Goal: Register for event/course

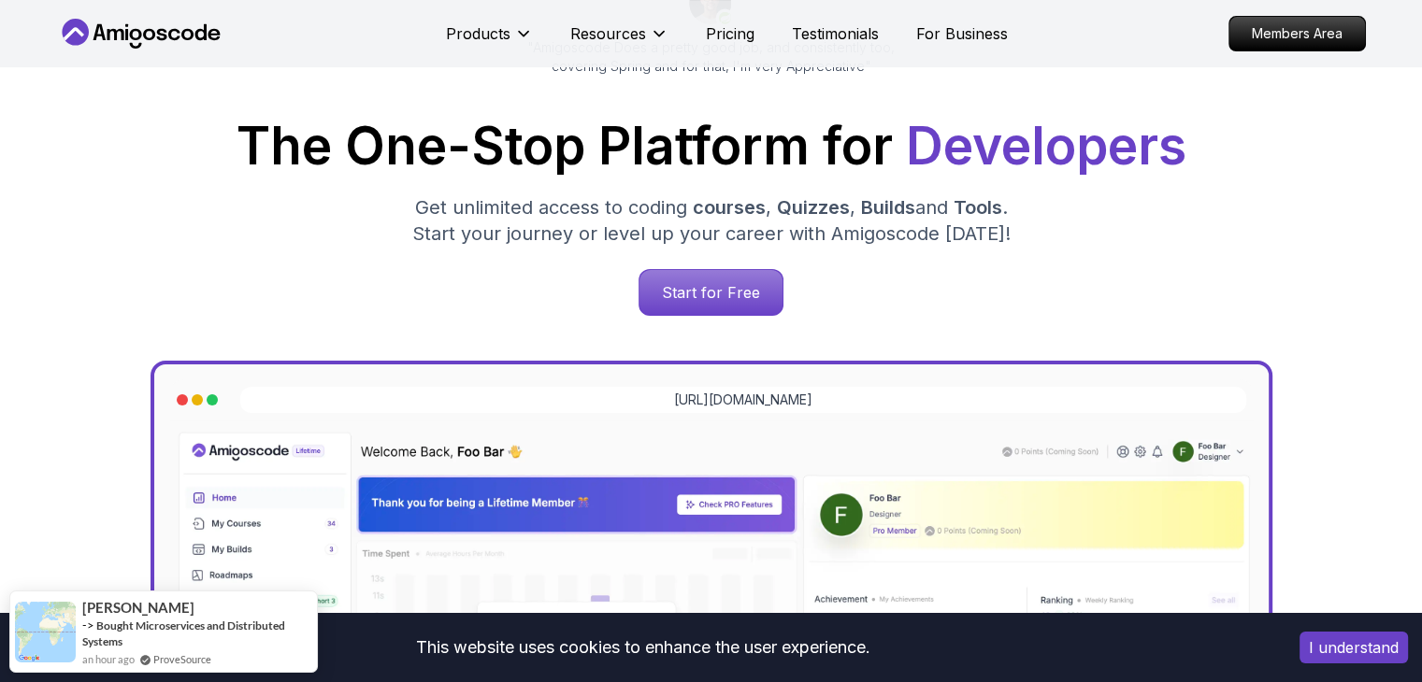
scroll to position [280, 0]
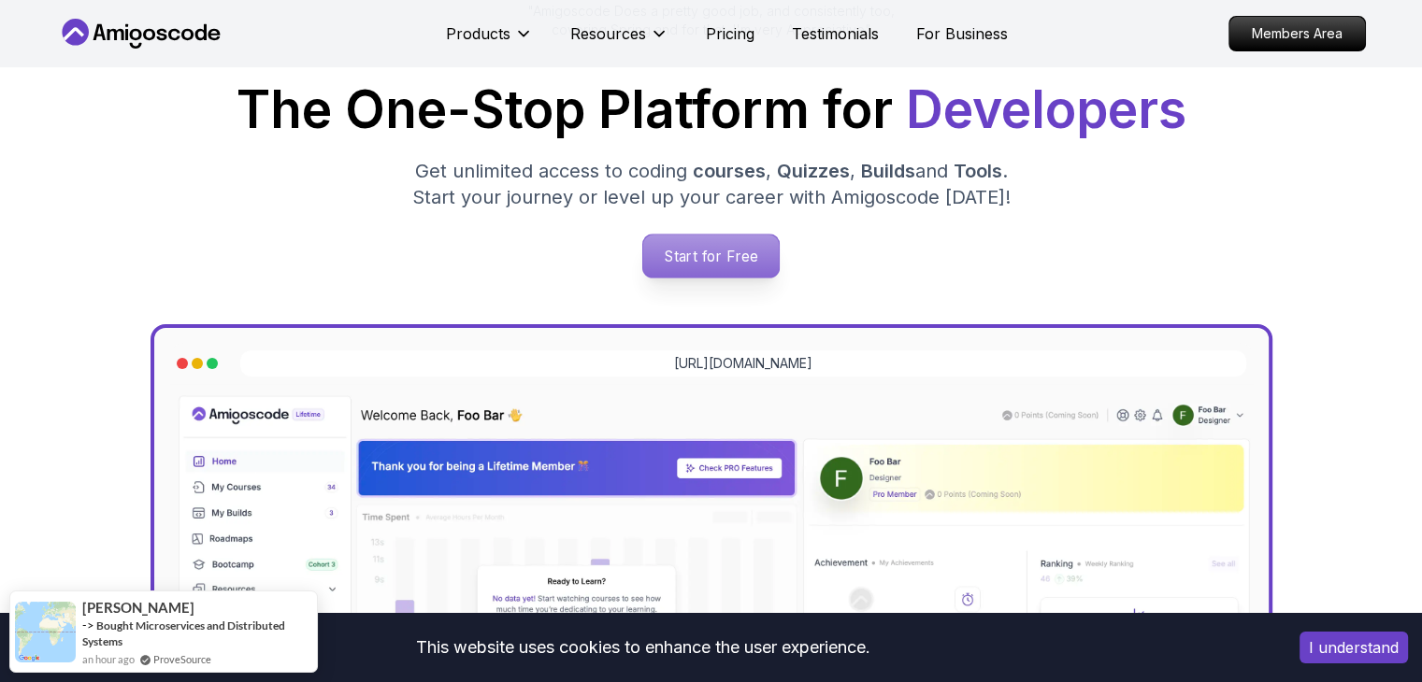
click at [727, 259] on p "Start for Free" at bounding box center [711, 256] width 136 height 43
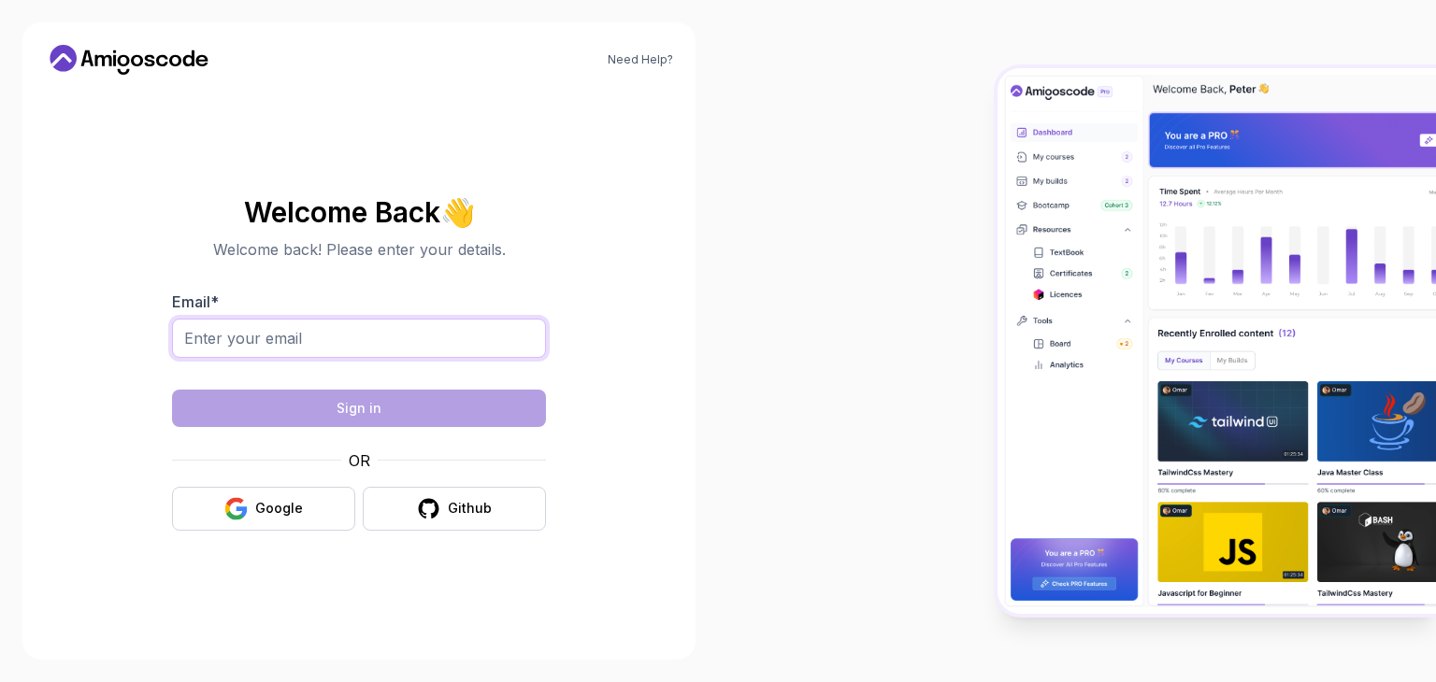
click at [426, 350] on input "Email *" at bounding box center [359, 338] width 374 height 39
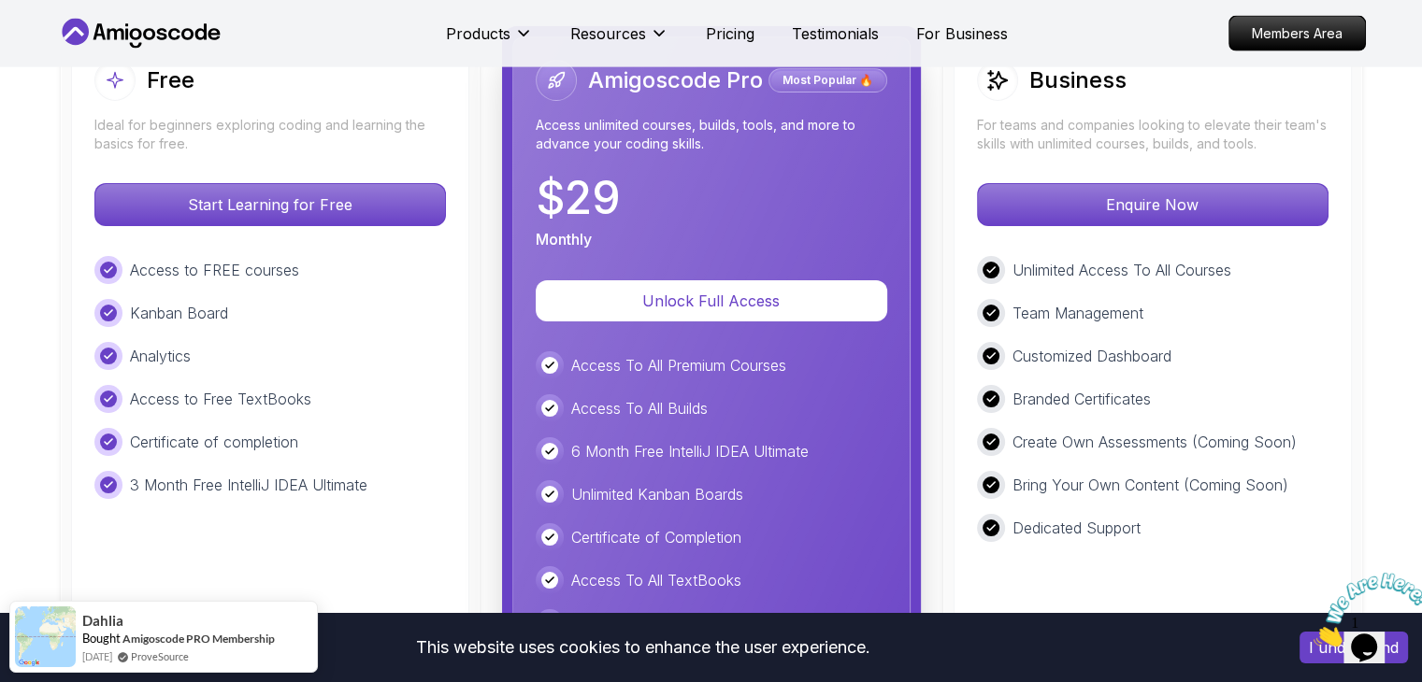
scroll to position [4348, 0]
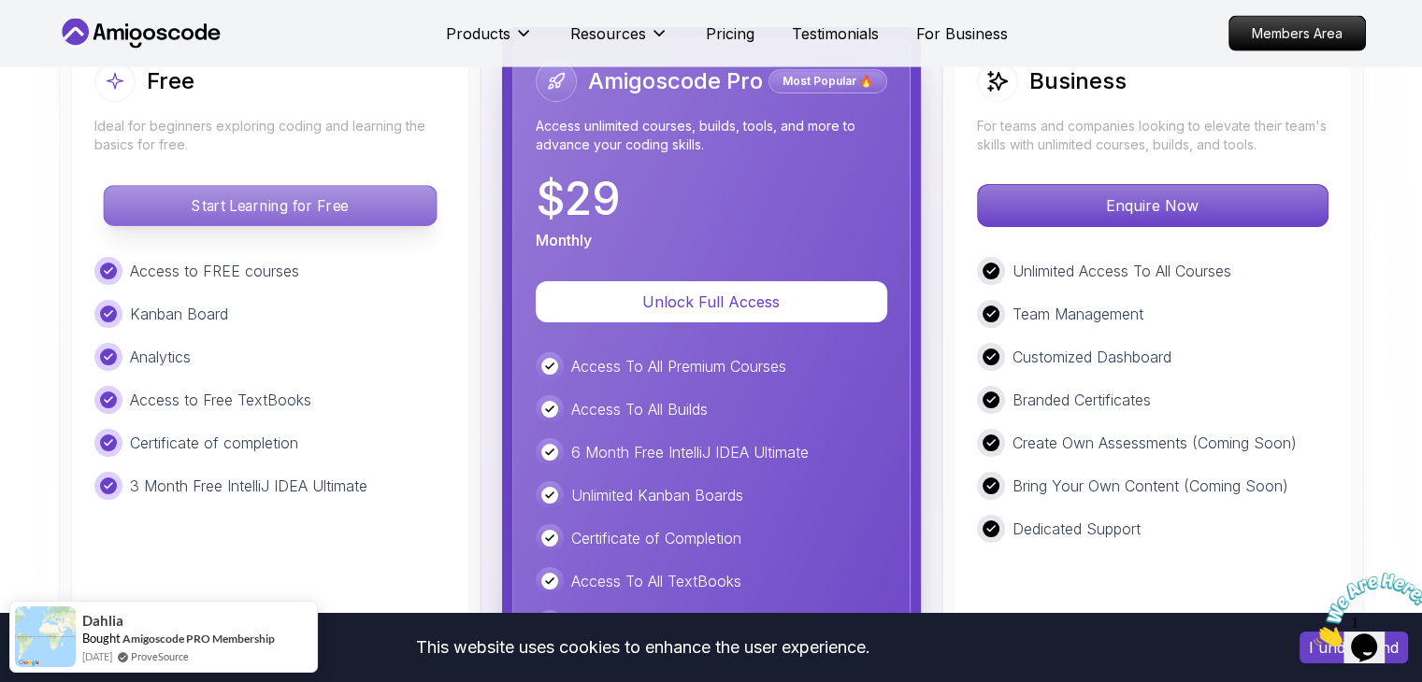
click at [423, 192] on p "Start Learning for Free" at bounding box center [270, 205] width 332 height 39
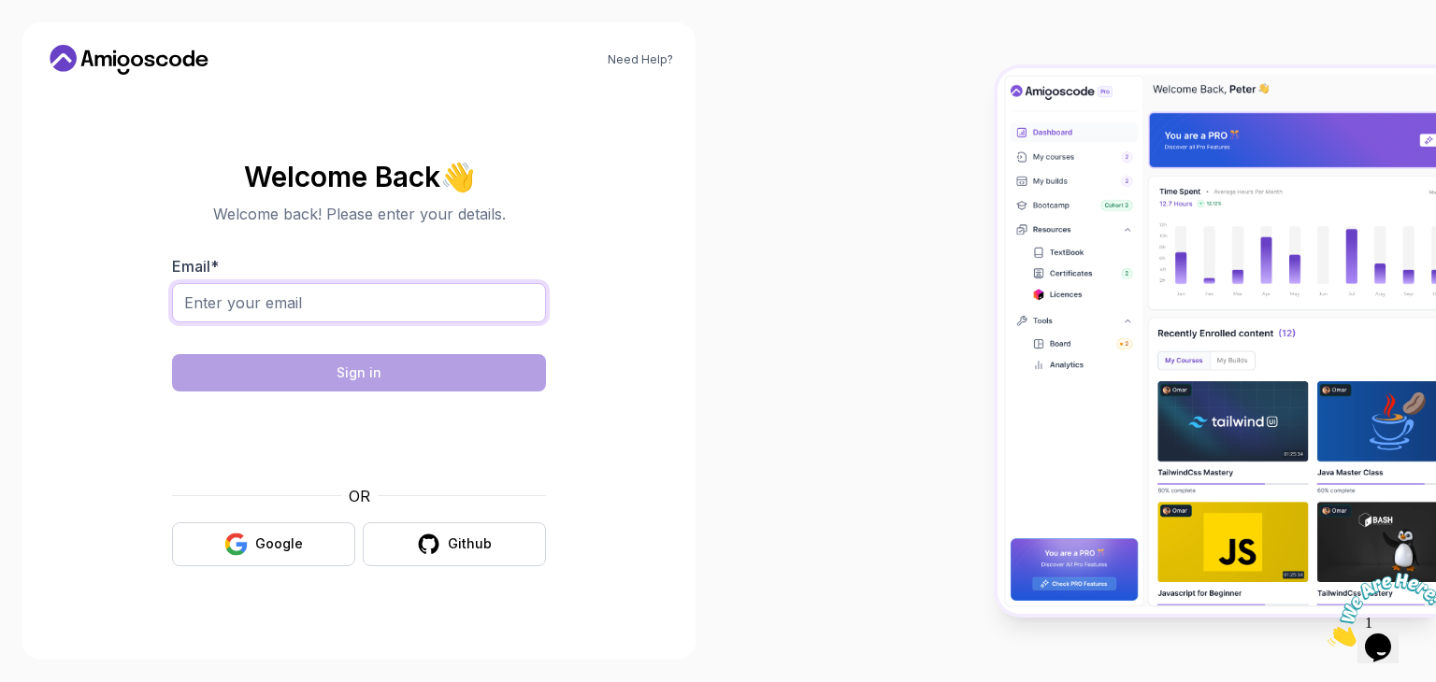
click at [316, 297] on input "Email *" at bounding box center [359, 302] width 374 height 39
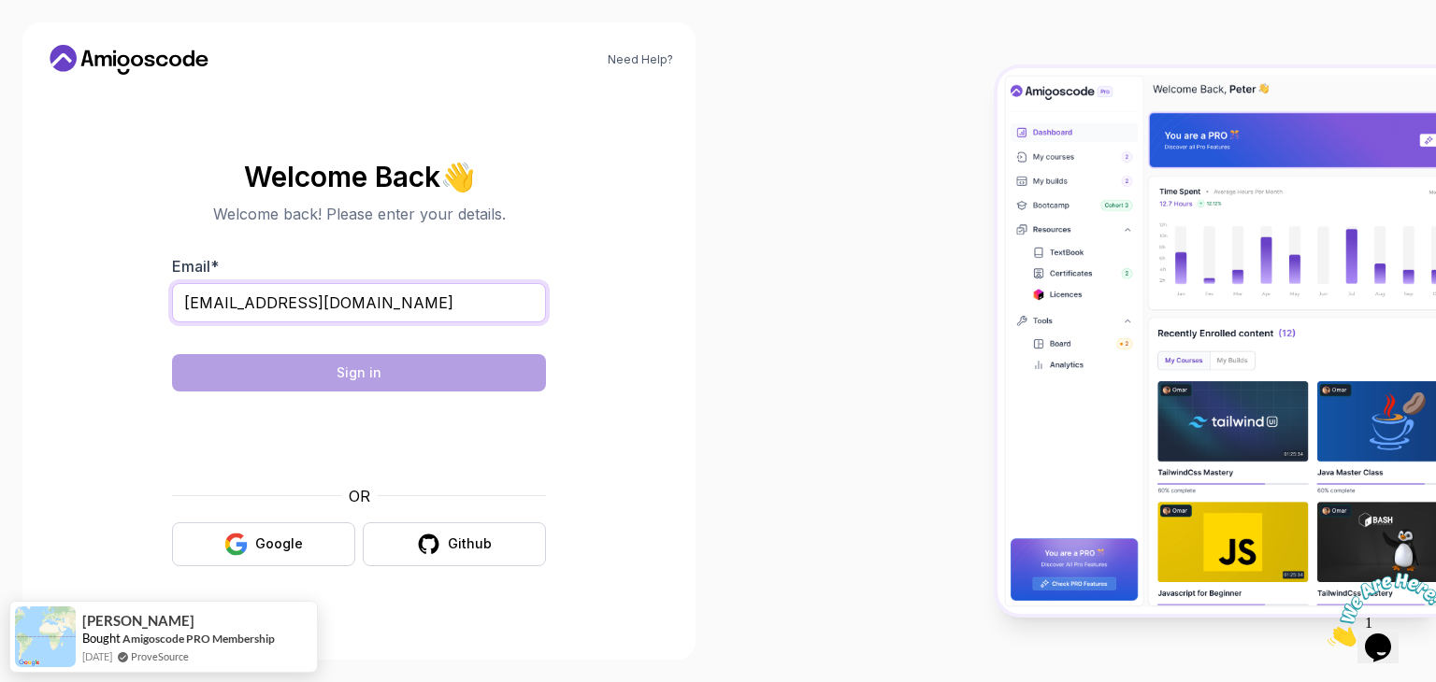
click at [457, 305] on input "[EMAIL_ADDRESS][DOMAIN_NAME]" at bounding box center [359, 302] width 374 height 39
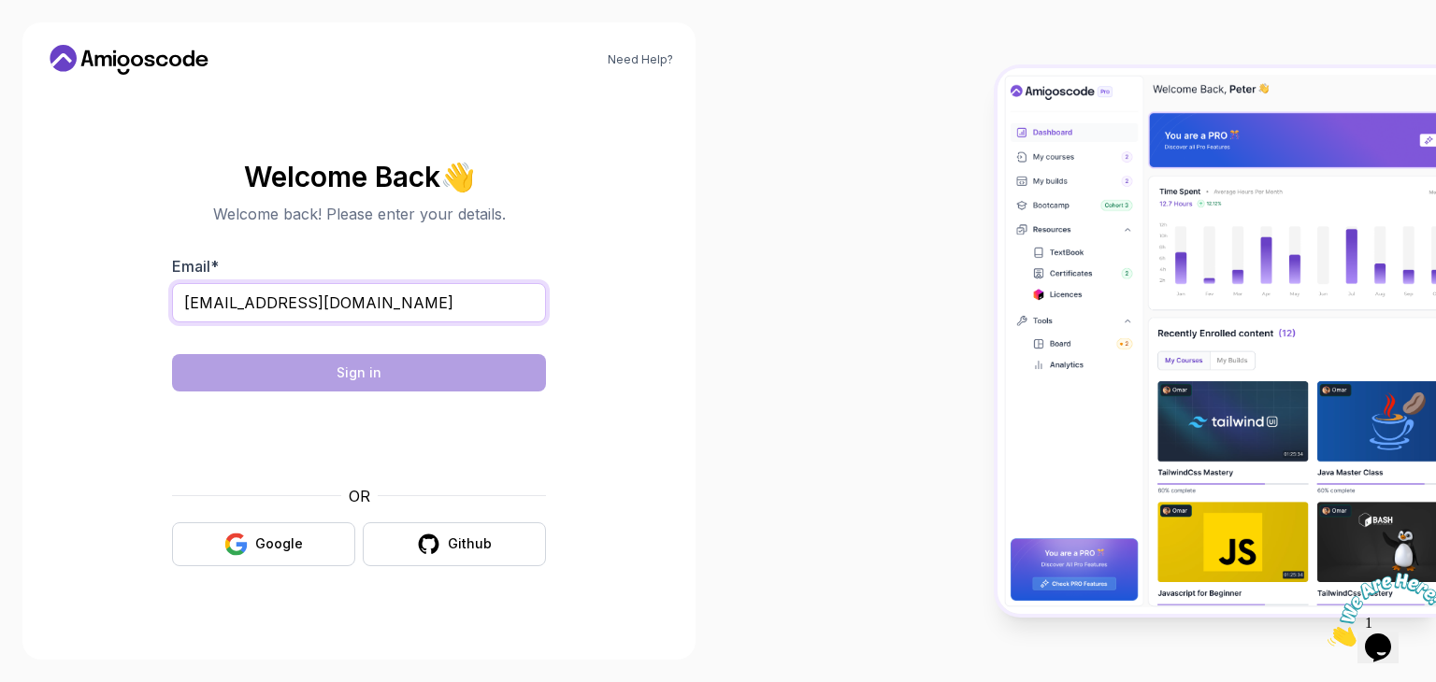
type input "[EMAIL_ADDRESS][DOMAIN_NAME]"
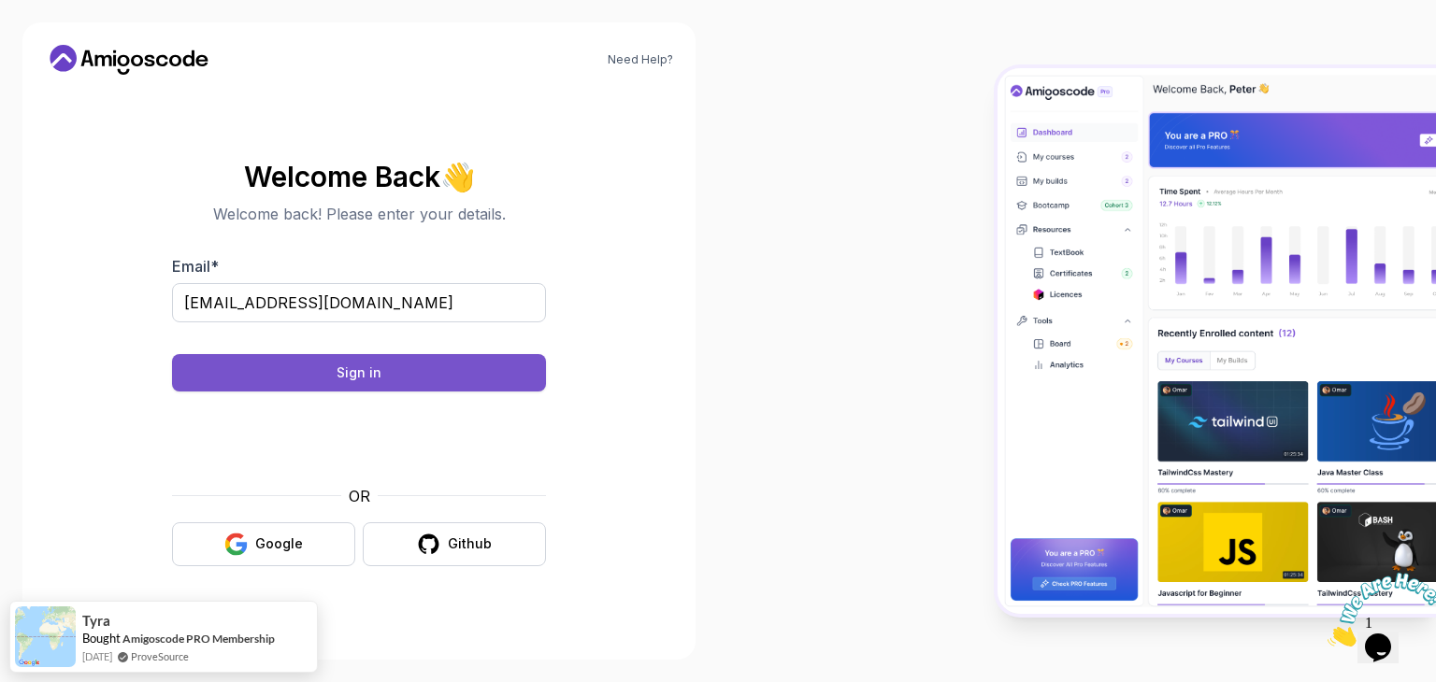
click at [463, 386] on button "Sign in" at bounding box center [359, 372] width 374 height 37
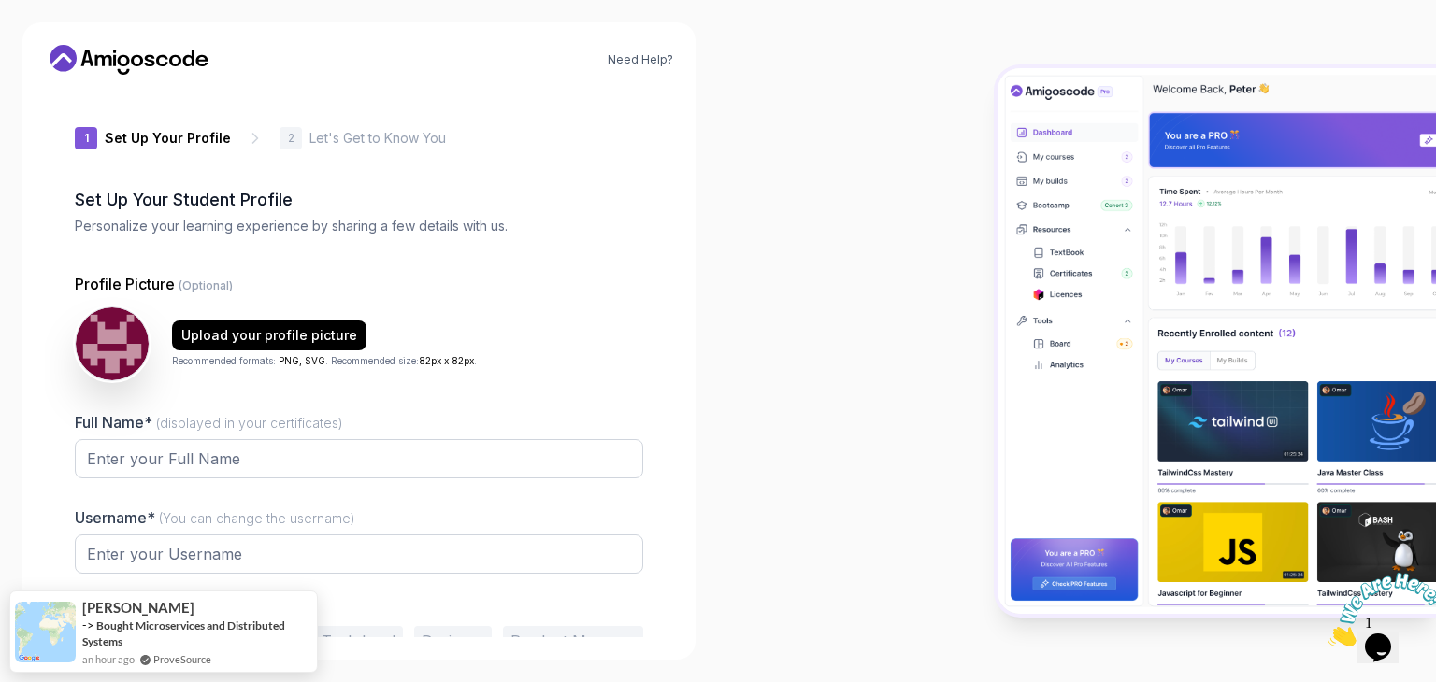
type input "happywolf31d78"
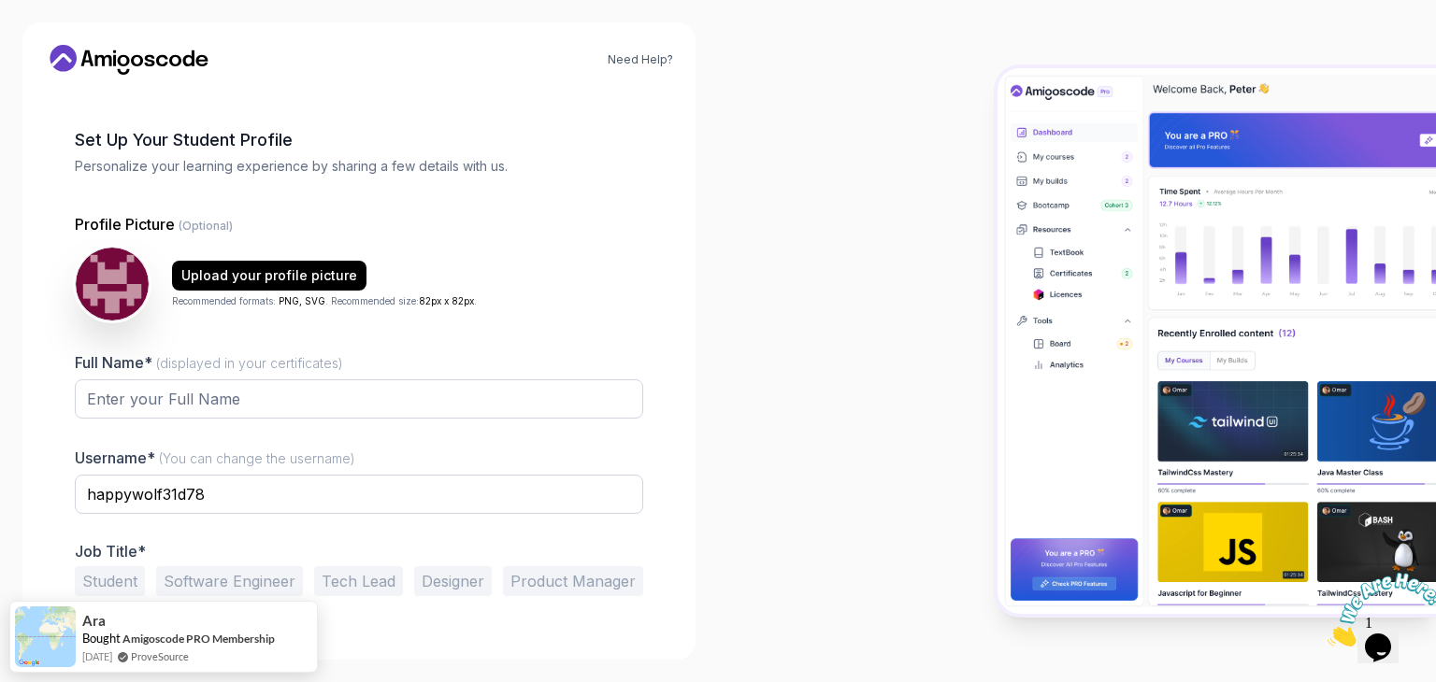
scroll to position [97, 0]
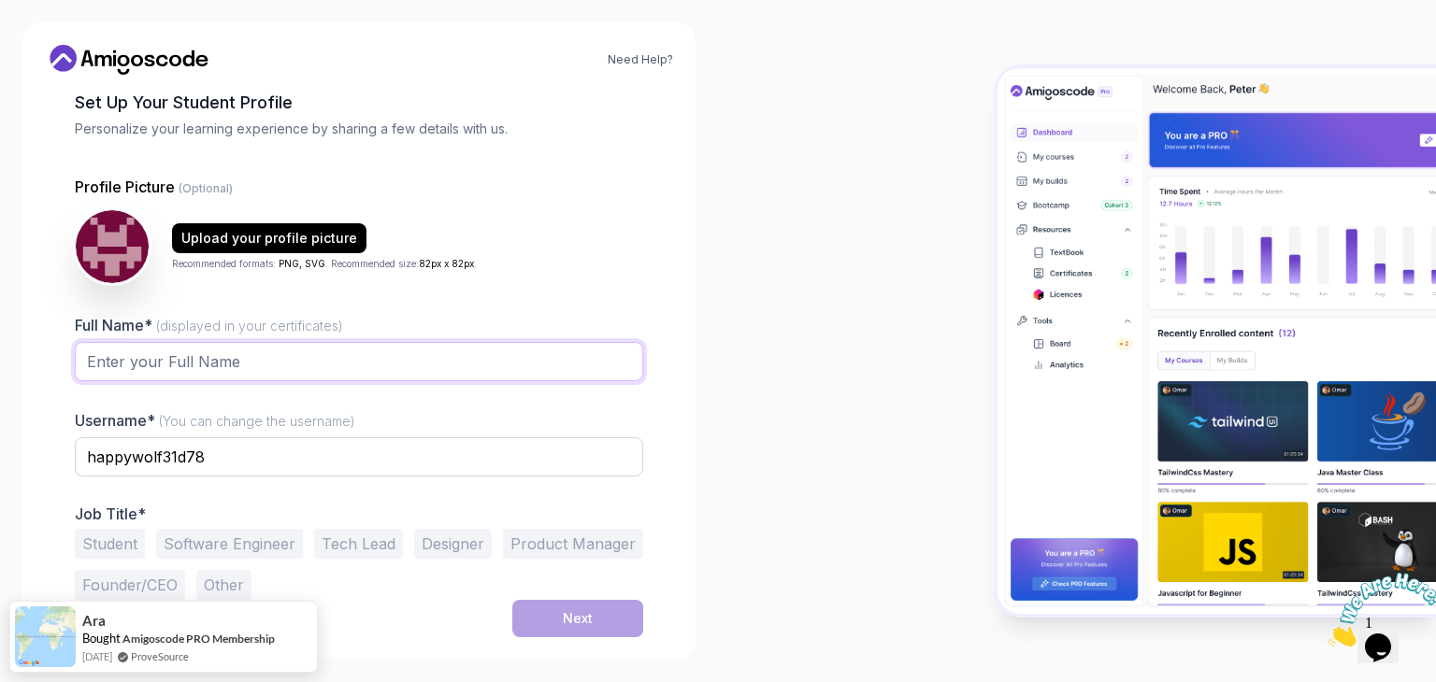
click at [449, 352] on input "Full Name* (displayed in your certificates)" at bounding box center [359, 361] width 568 height 39
type input "Digvijay Subhash Bhosale"
click at [284, 460] on input "happywolf31d78" at bounding box center [359, 457] width 568 height 39
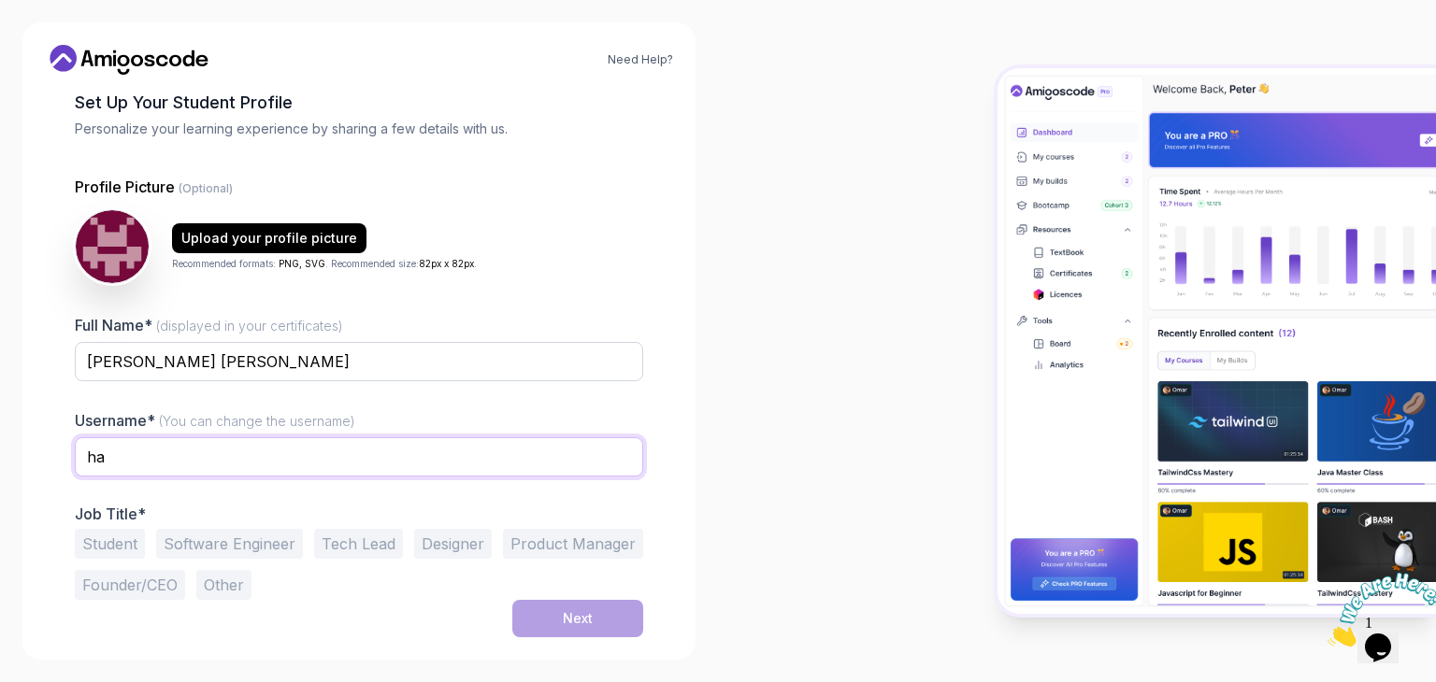
type input "h"
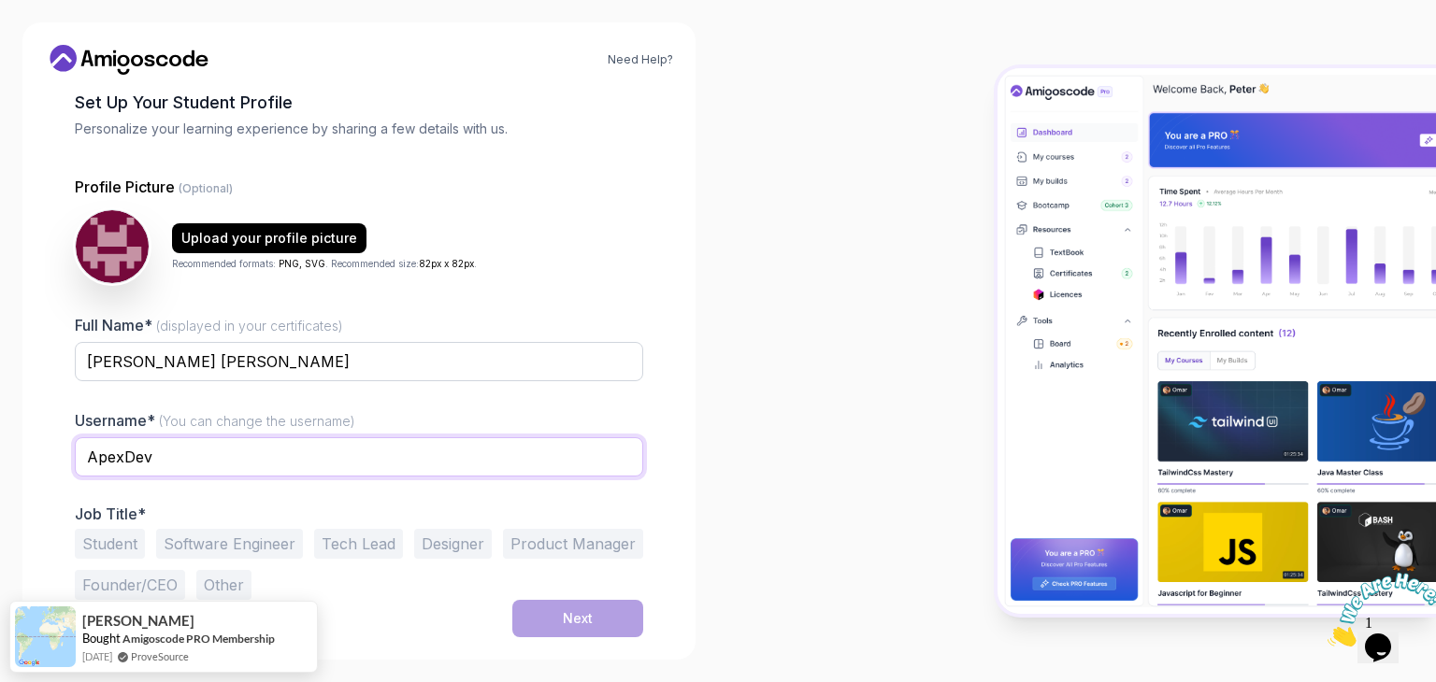
type input "ApexDev"
click at [115, 550] on button "Student" at bounding box center [110, 544] width 70 height 30
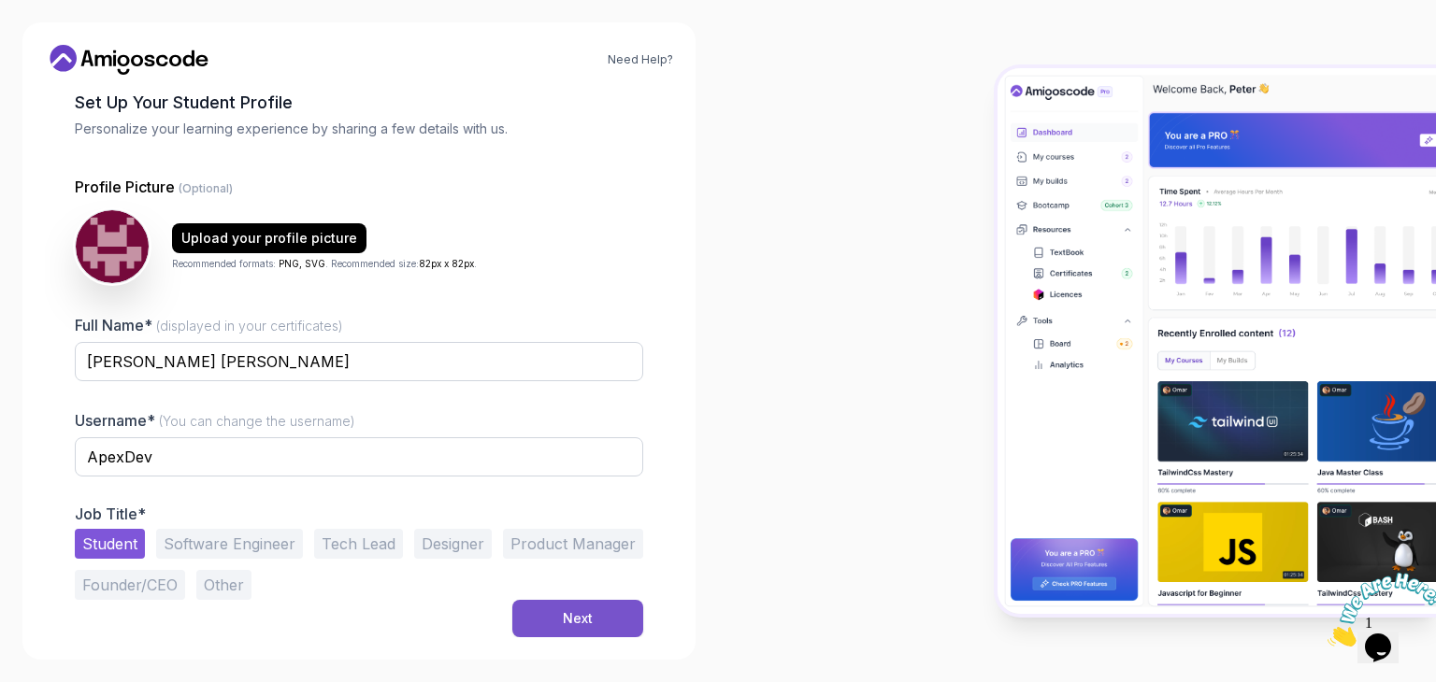
click at [546, 604] on button "Next" at bounding box center [577, 618] width 131 height 37
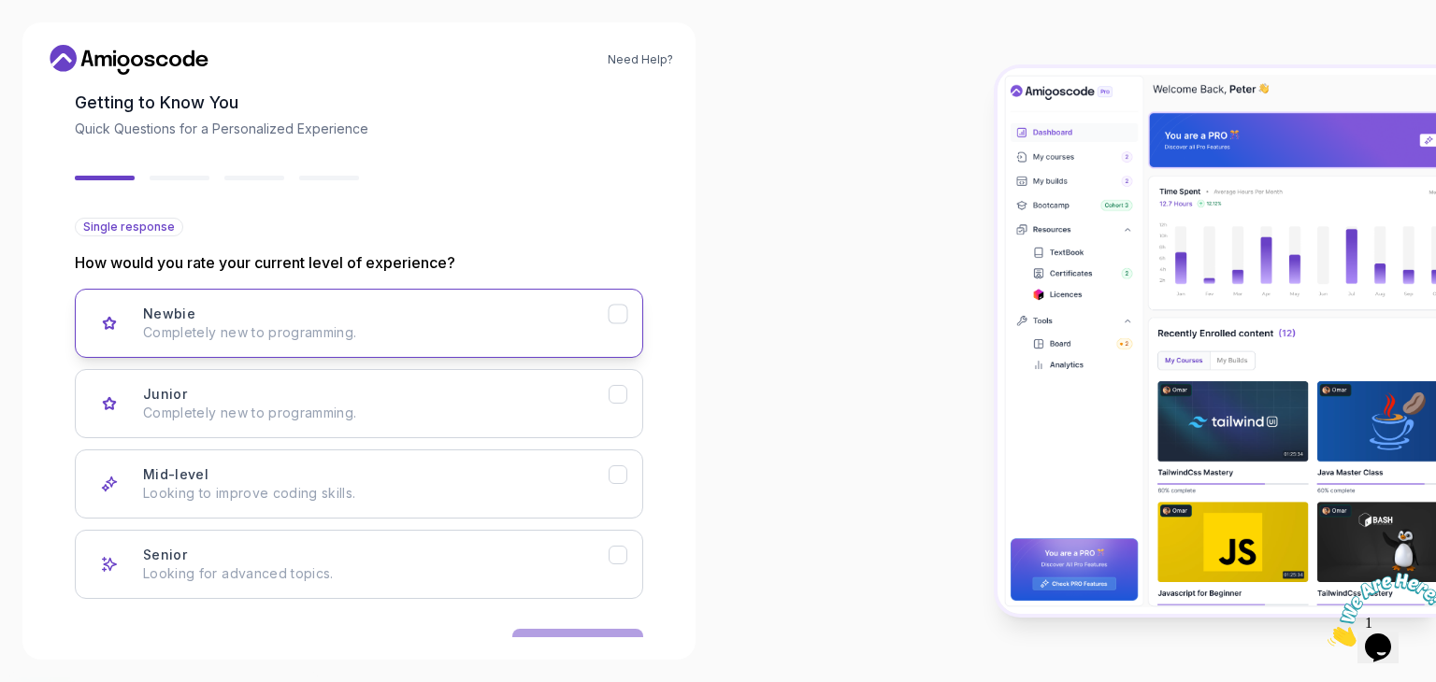
click at [431, 302] on button "Newbie Completely new to programming." at bounding box center [359, 323] width 568 height 69
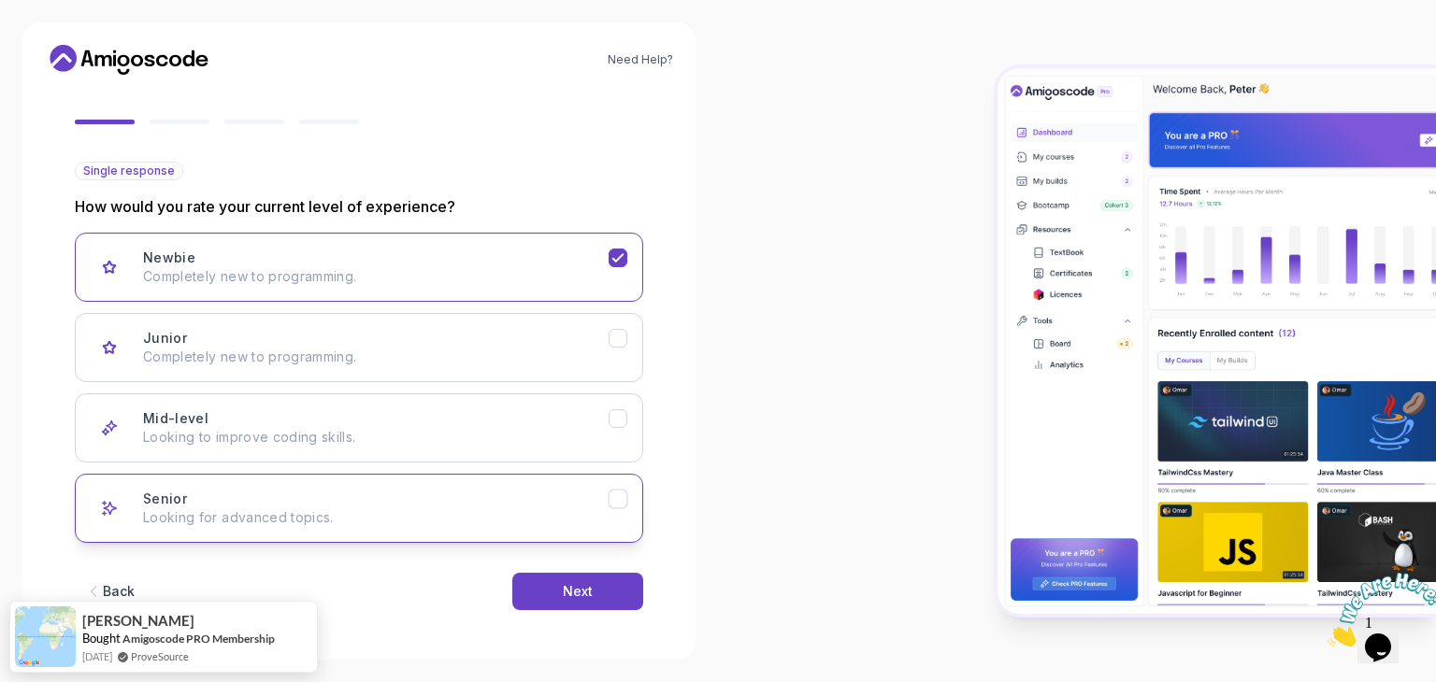
scroll to position [154, 0]
click at [578, 583] on div "Next" at bounding box center [578, 590] width 30 height 19
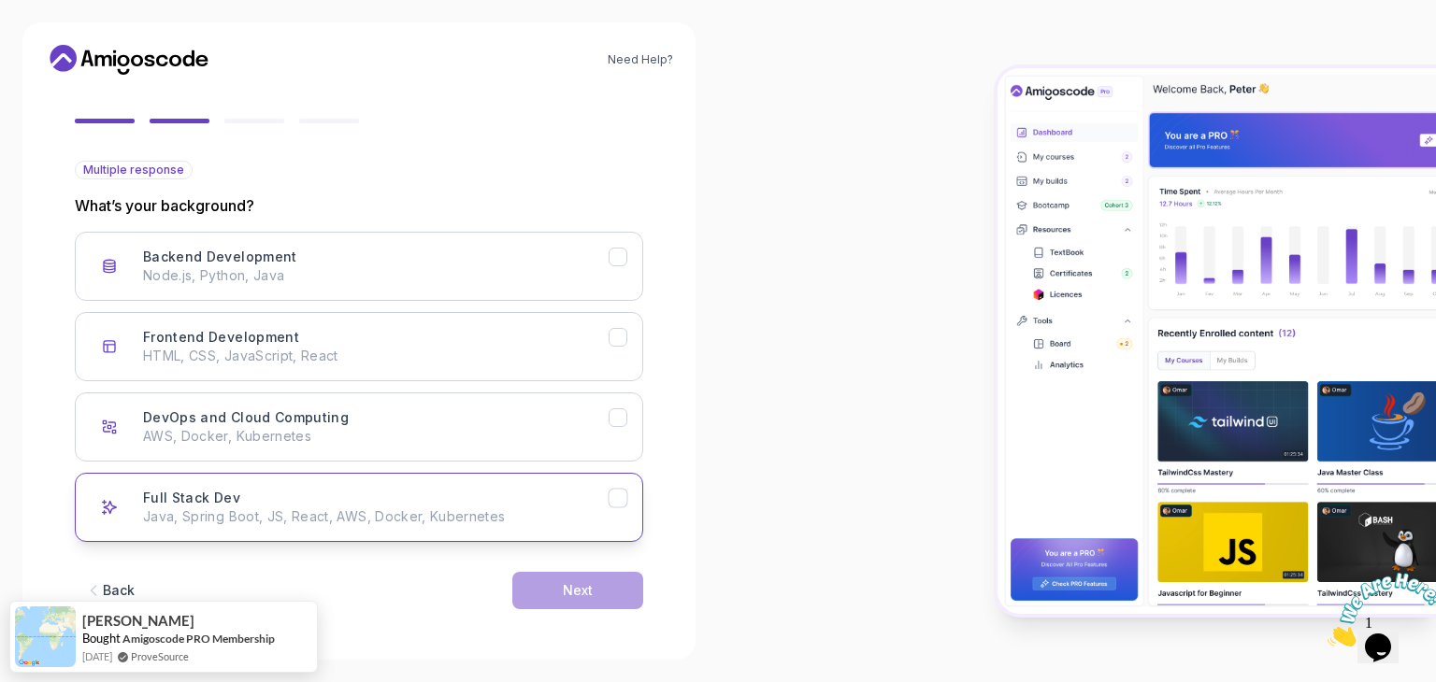
click at [615, 492] on icon "Full Stack Dev" at bounding box center [619, 499] width 18 height 18
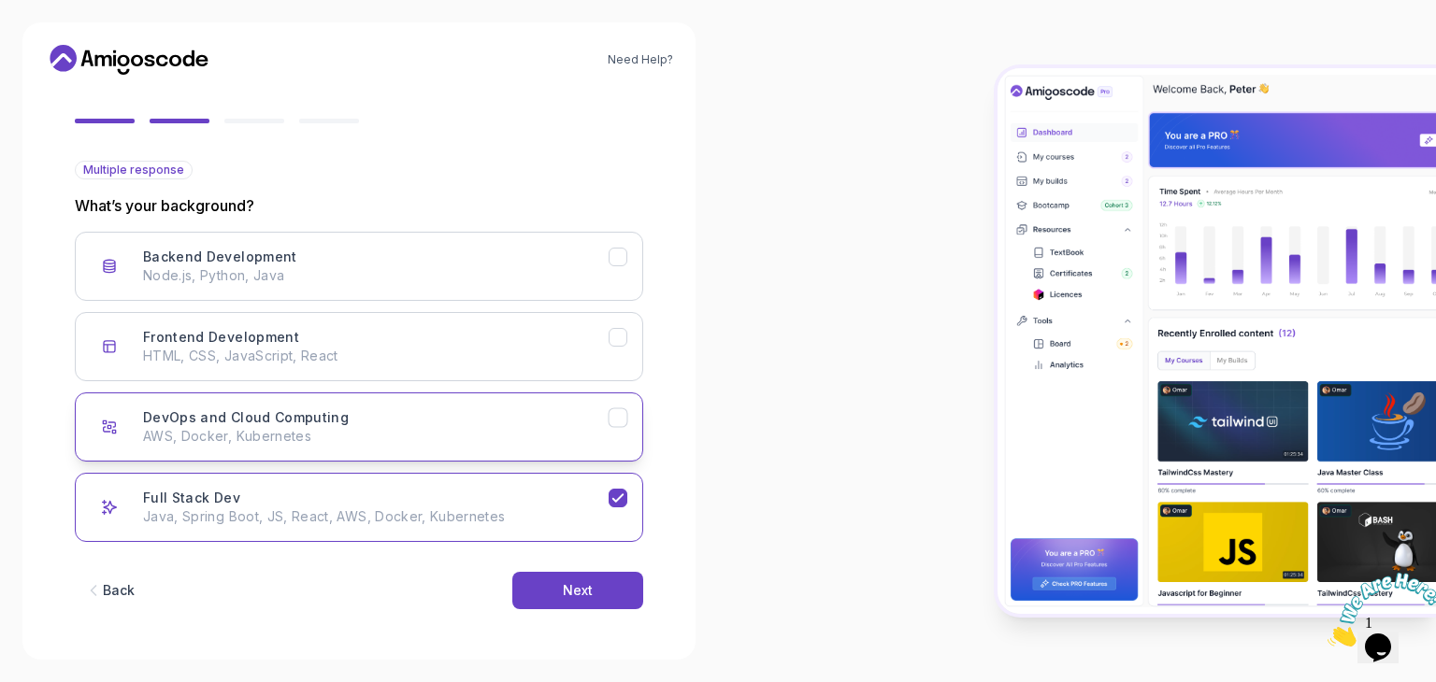
click at [615, 422] on icon "DevOps and Cloud Computing" at bounding box center [619, 418] width 18 height 18
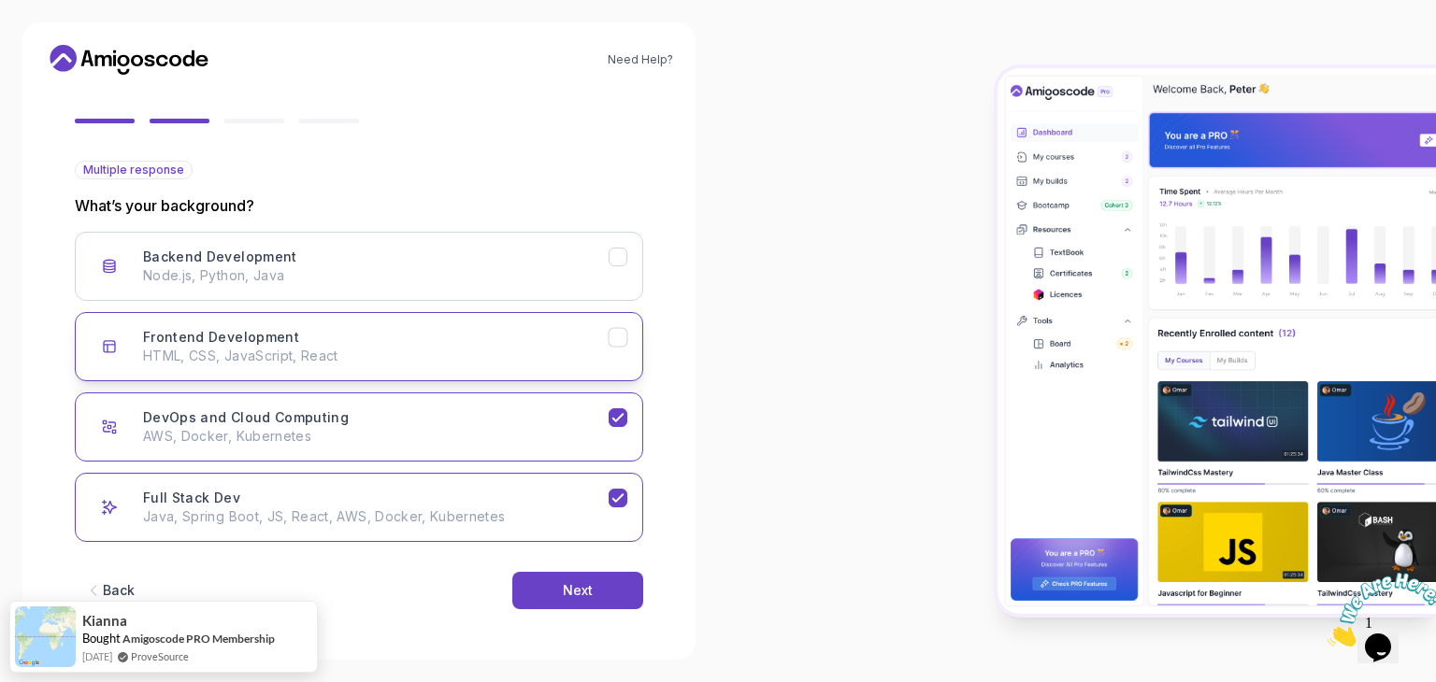
click at [613, 333] on icon "Frontend Development" at bounding box center [619, 338] width 18 height 18
click at [618, 259] on icon "Backend Development" at bounding box center [619, 258] width 18 height 18
click at [572, 584] on div "Next" at bounding box center [578, 590] width 30 height 19
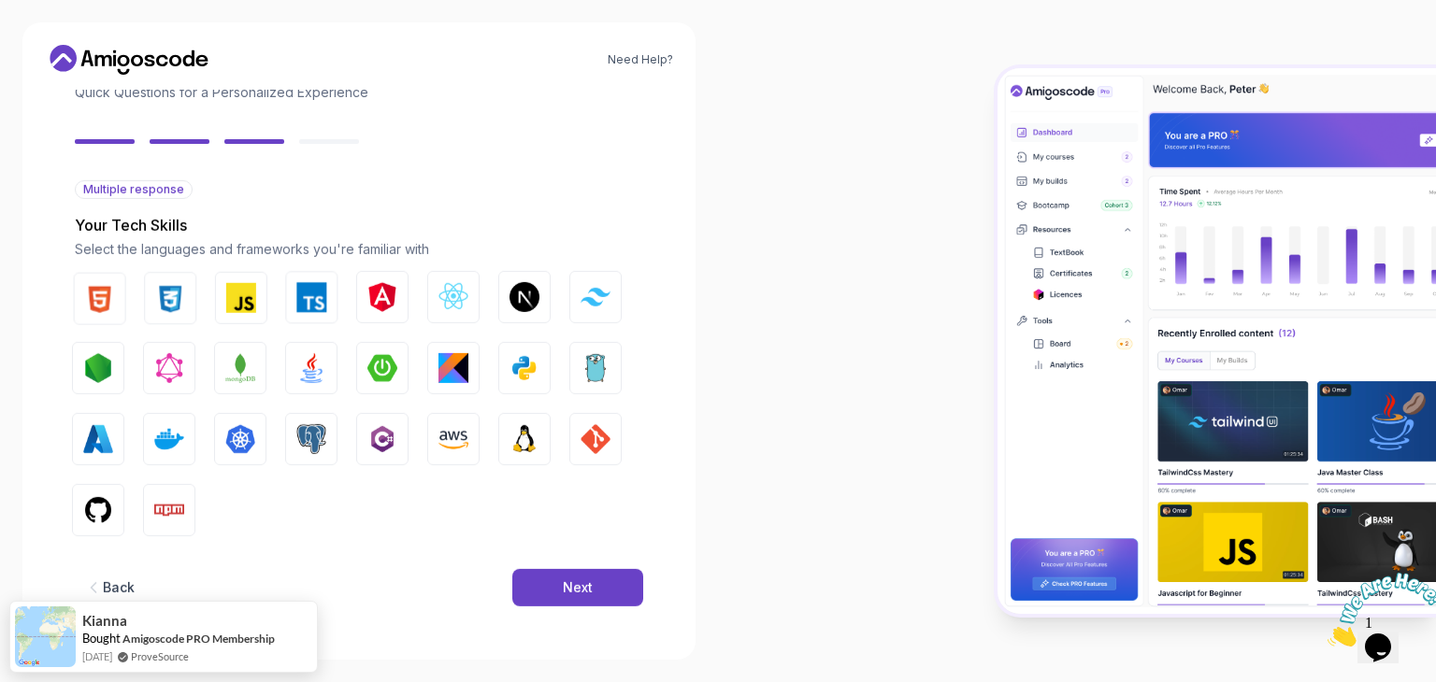
scroll to position [134, 0]
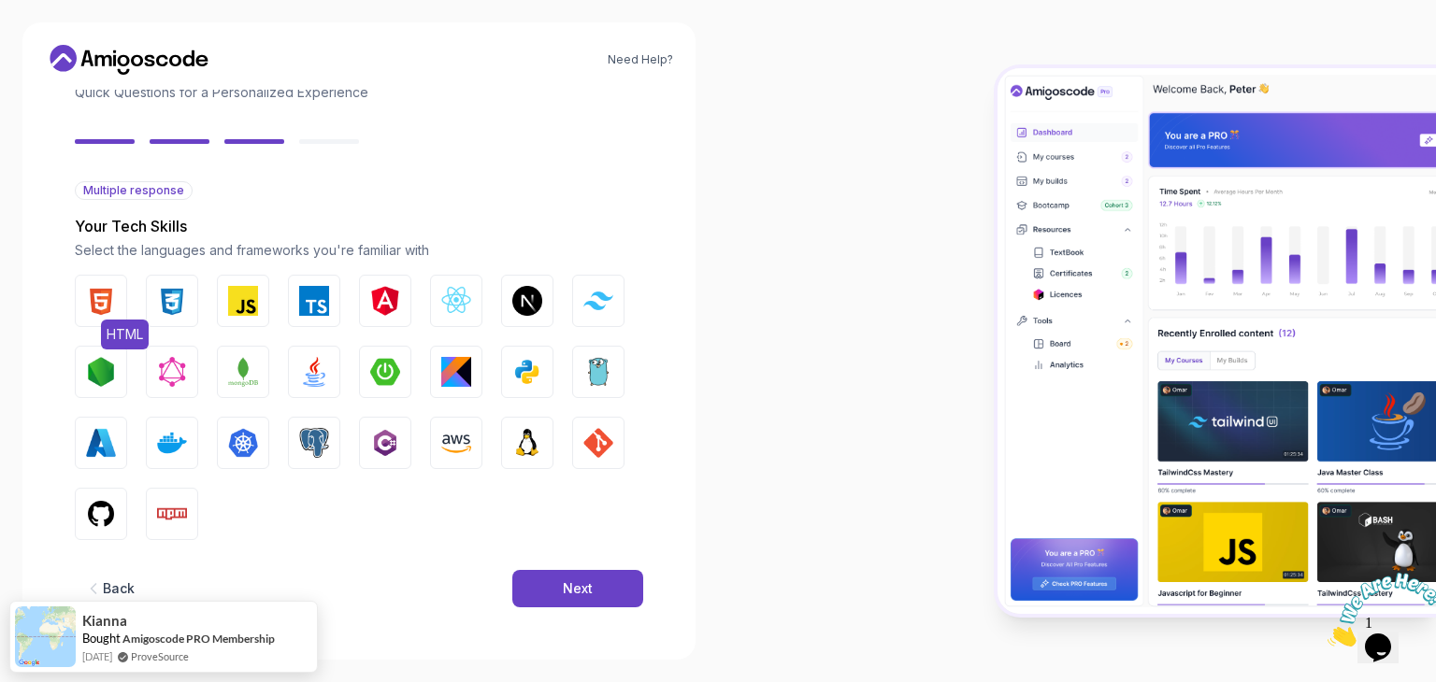
click at [108, 308] on img "button" at bounding box center [101, 301] width 30 height 30
click at [160, 308] on img "button" at bounding box center [172, 301] width 30 height 30
click at [325, 389] on button "Java" at bounding box center [314, 372] width 52 height 52
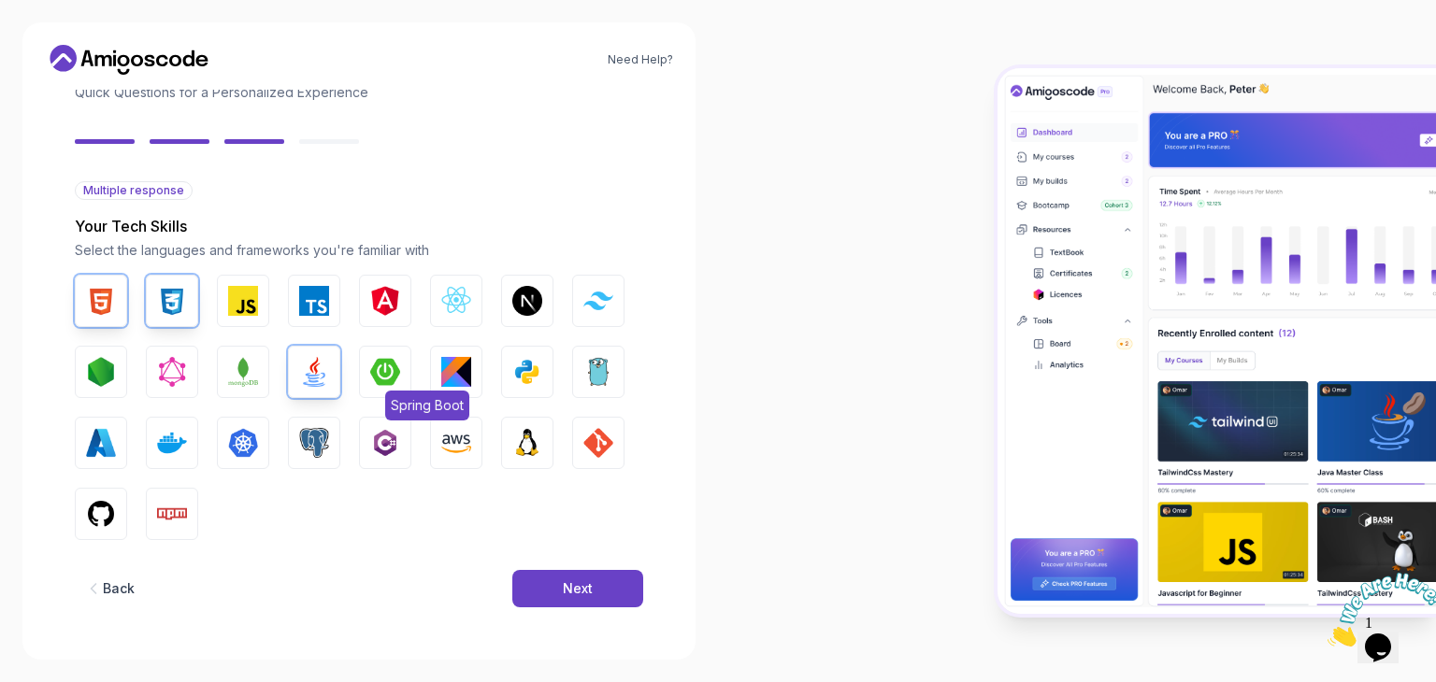
click at [387, 381] on img "button" at bounding box center [385, 372] width 30 height 30
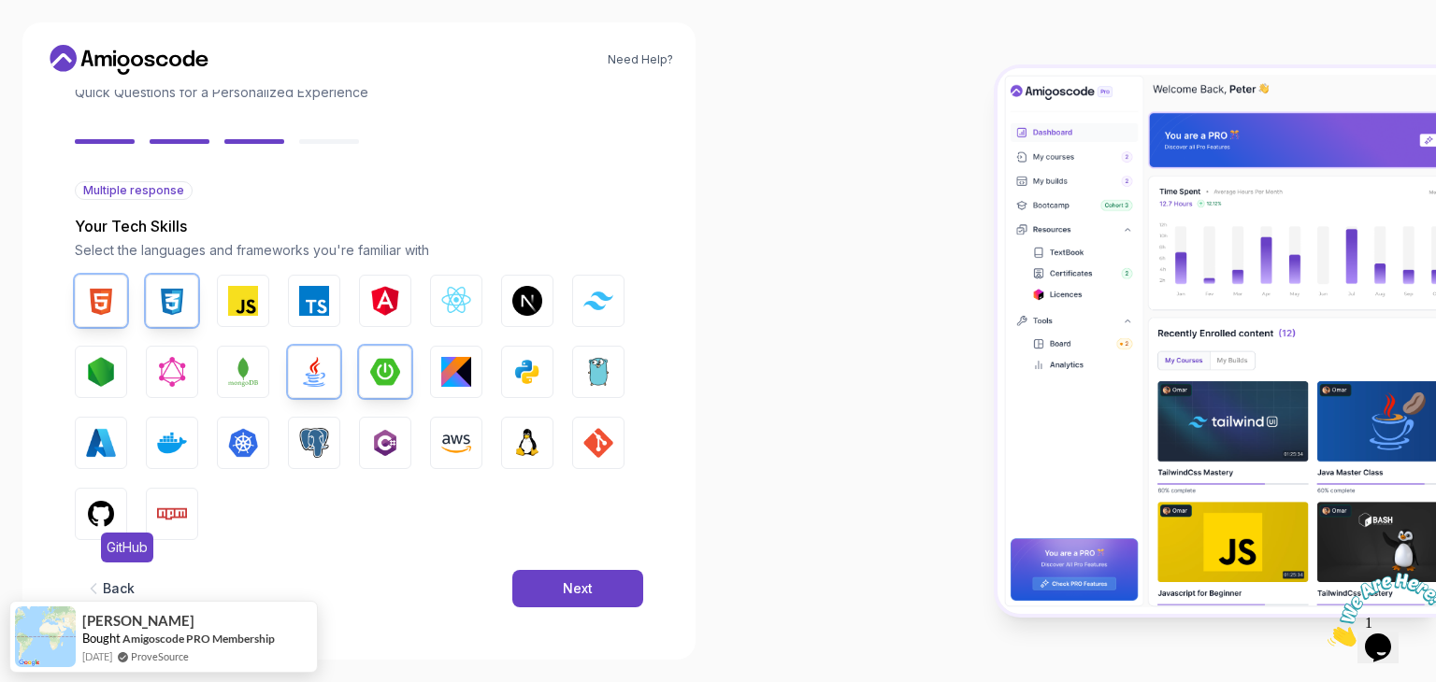
click at [93, 508] on img "button" at bounding box center [101, 514] width 30 height 30
click at [569, 588] on div "Next" at bounding box center [578, 589] width 30 height 19
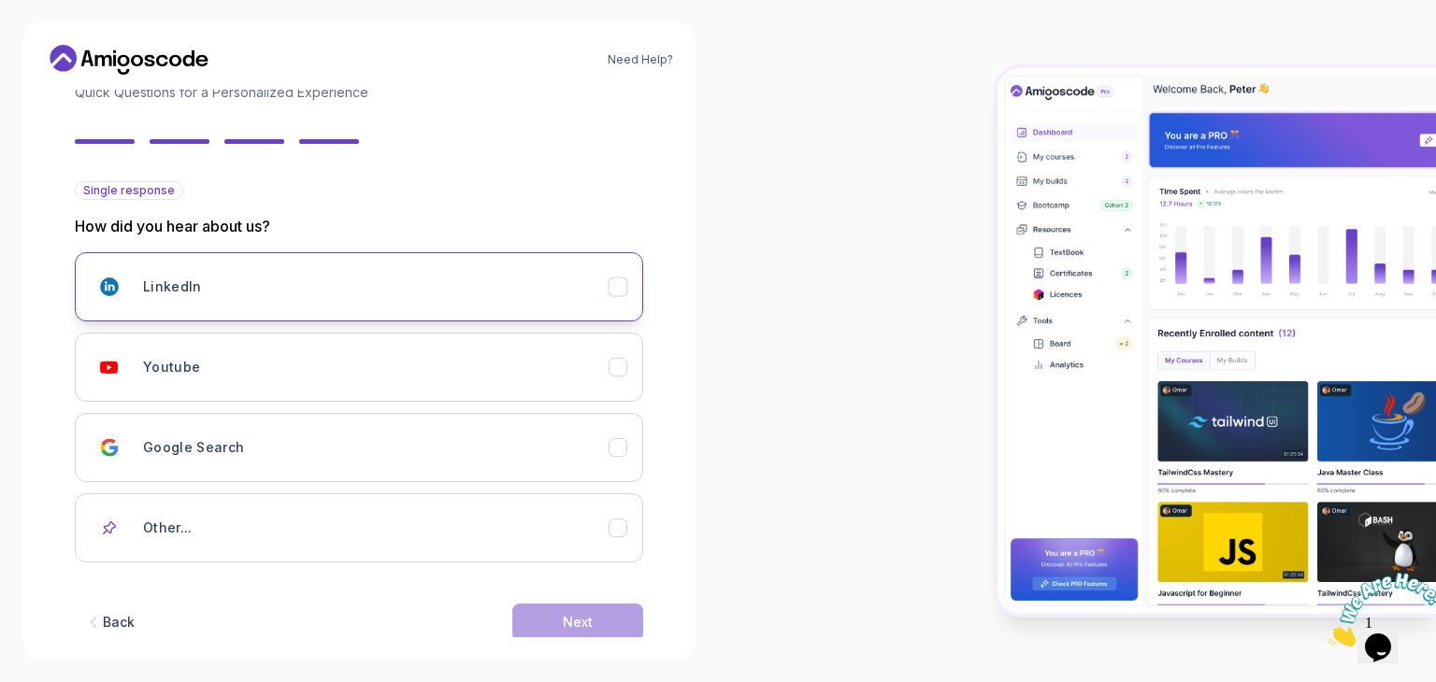
click at [396, 285] on div "LinkedIn" at bounding box center [376, 286] width 466 height 37
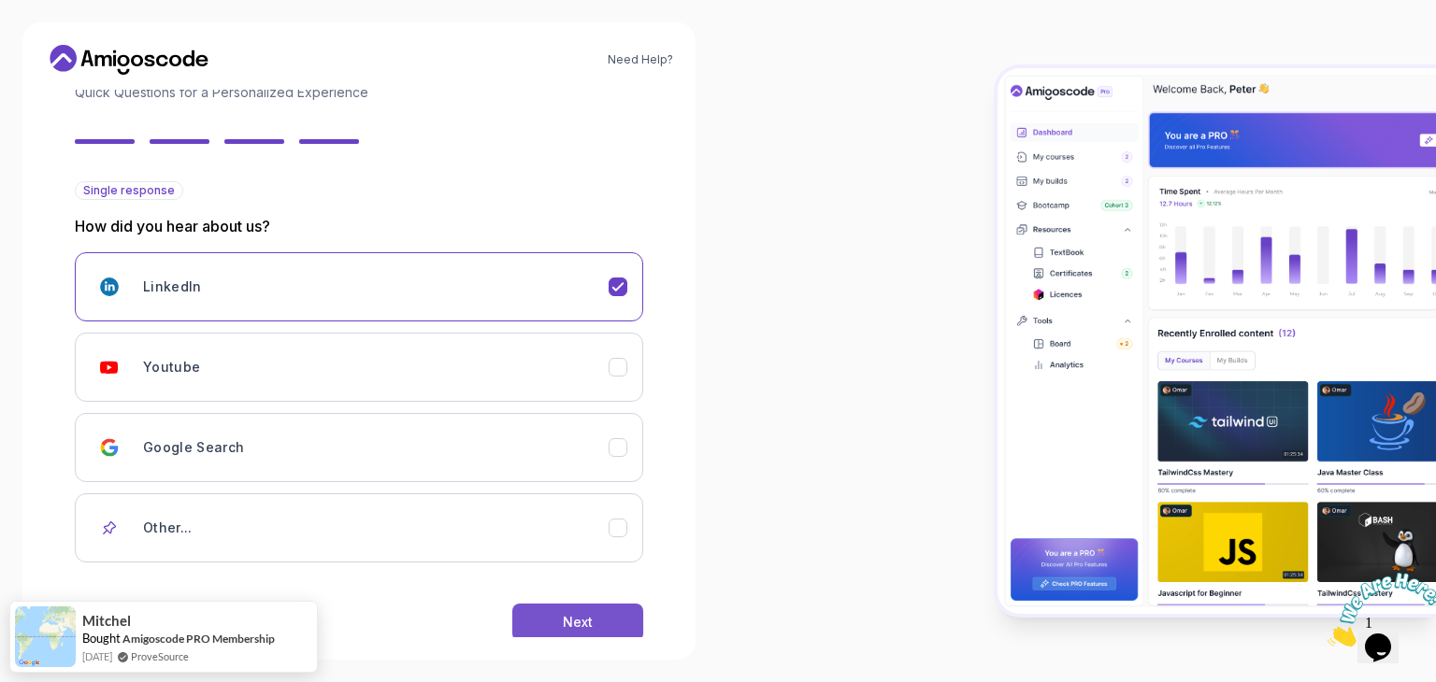
click at [570, 634] on button "Next" at bounding box center [577, 622] width 131 height 37
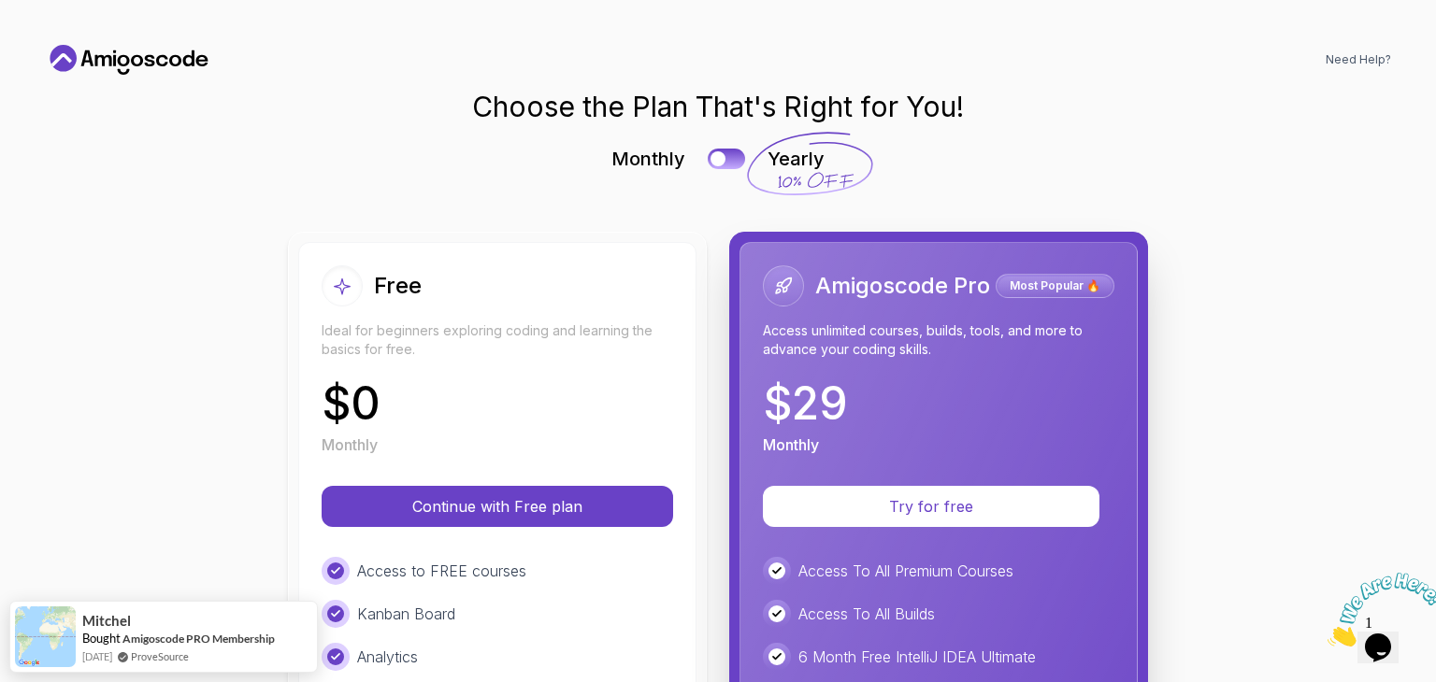
scroll to position [0, 0]
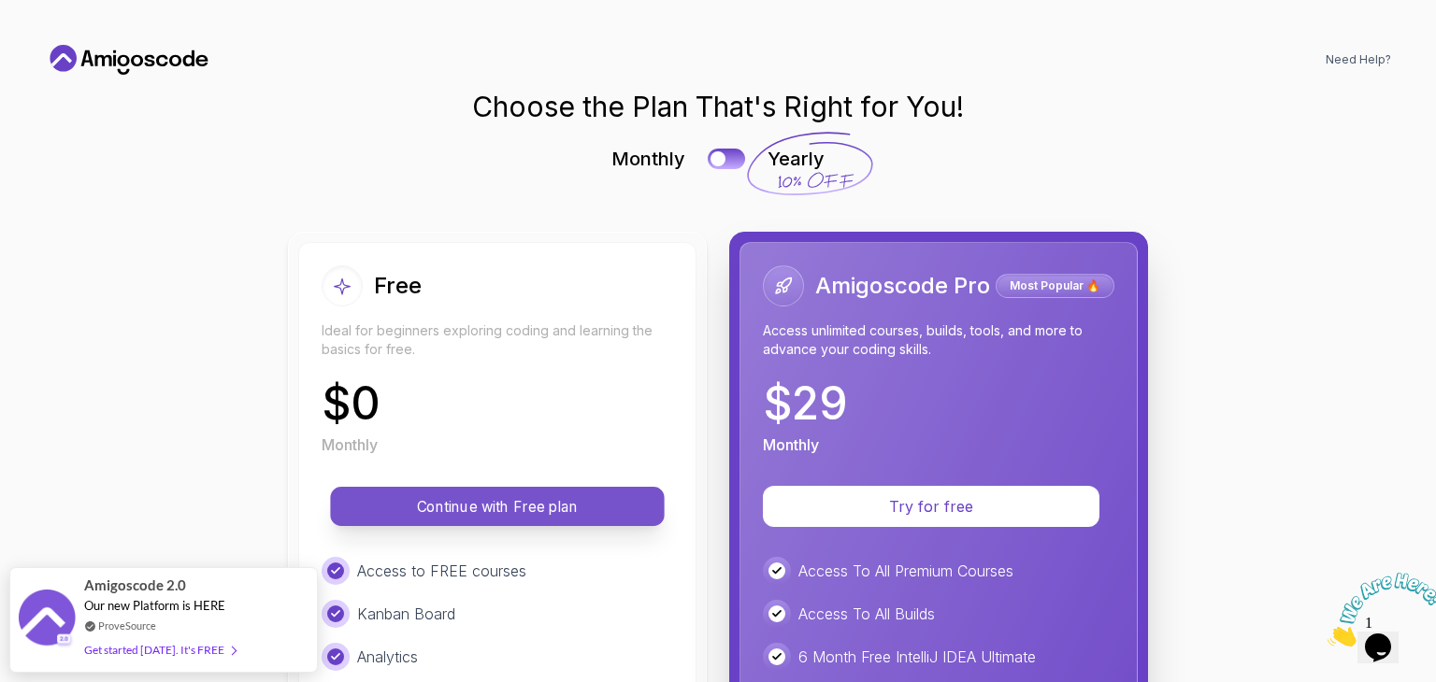
click at [539, 505] on p "Continue with Free plan" at bounding box center [498, 507] width 292 height 22
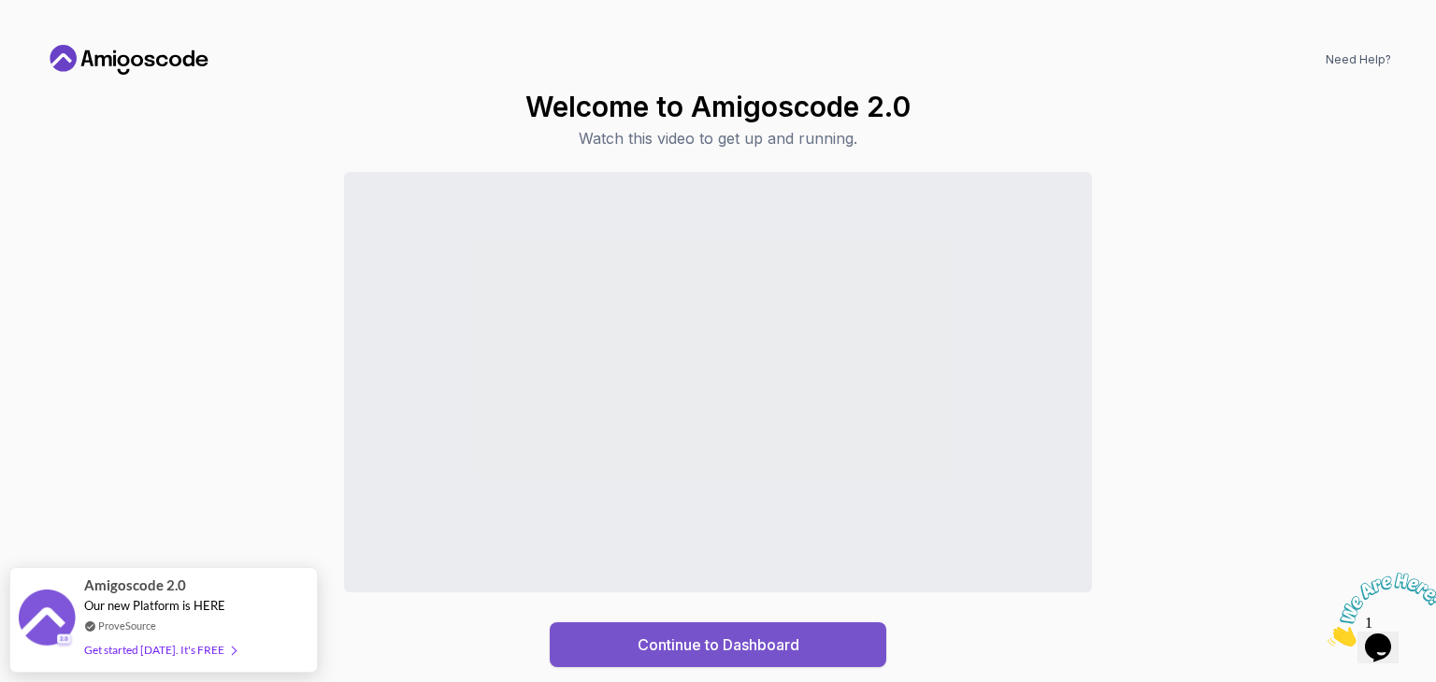
click at [631, 626] on button "Continue to Dashboard" at bounding box center [718, 645] width 337 height 45
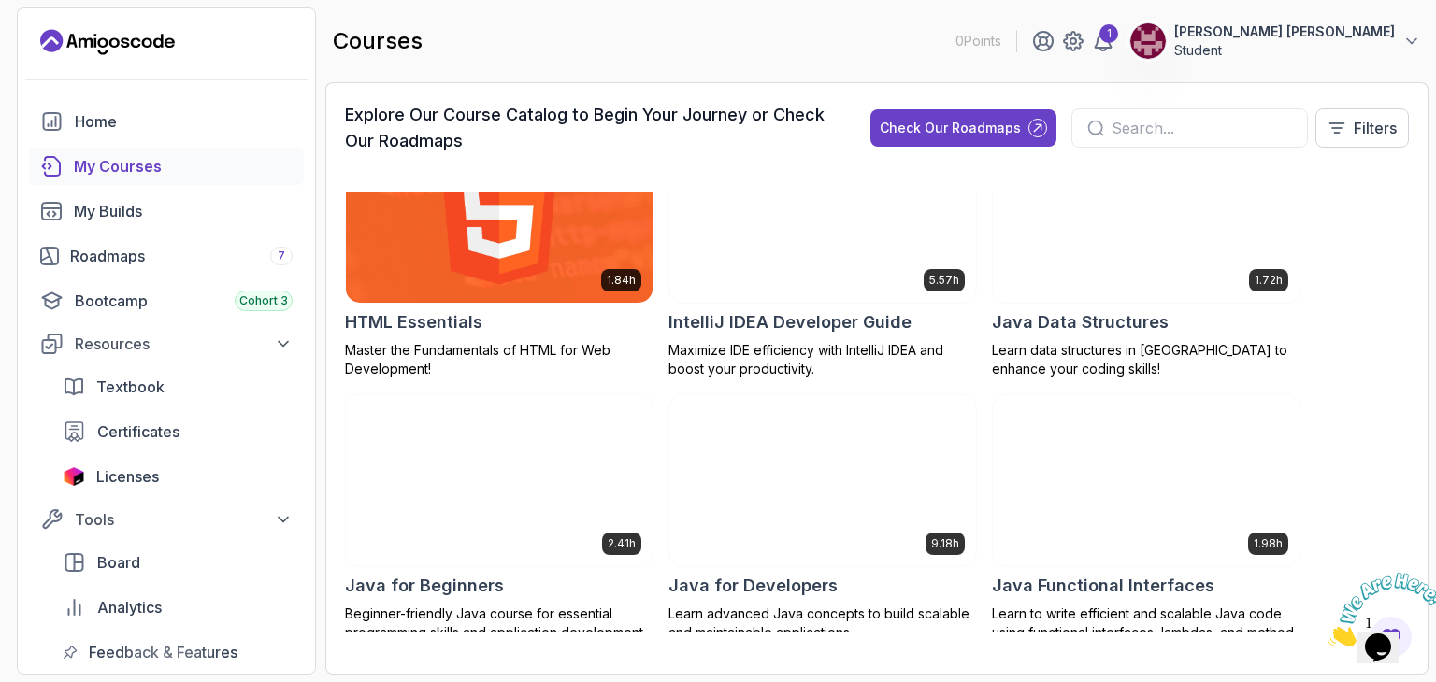
scroll to position [1250, 0]
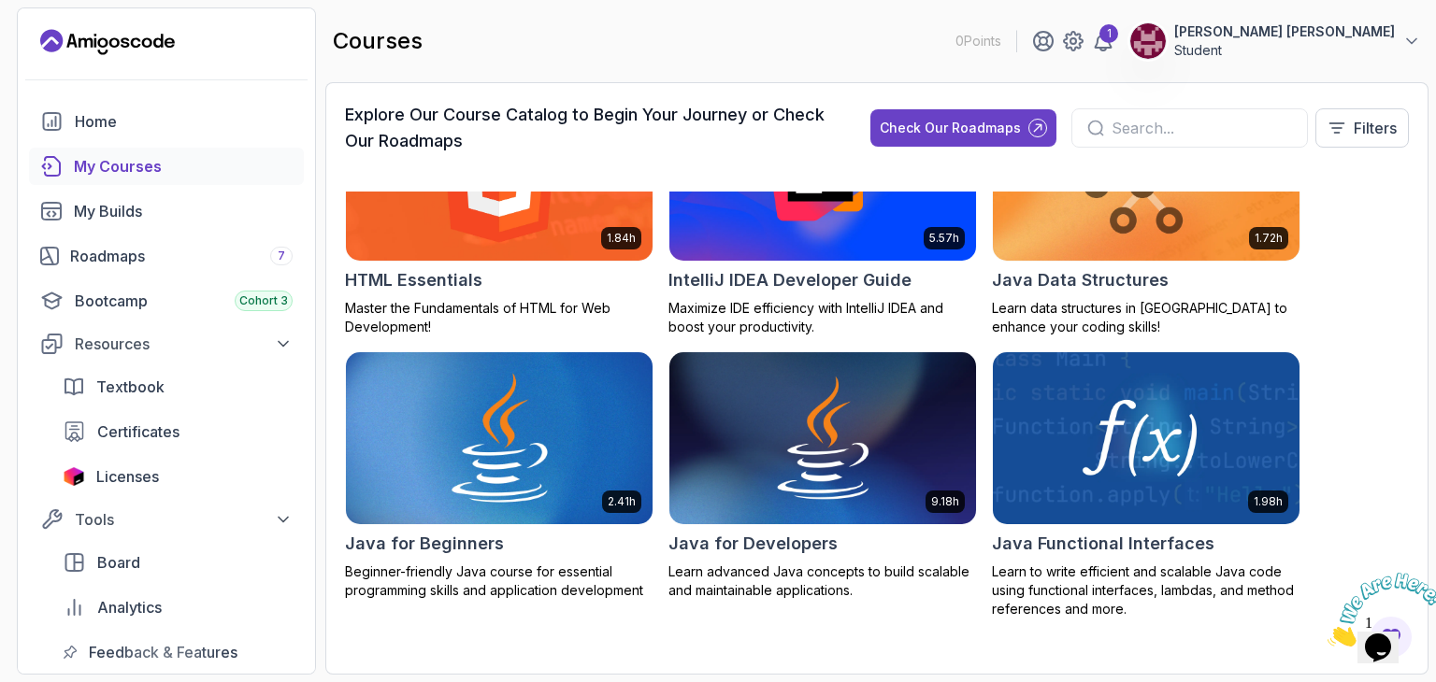
click at [518, 409] on img at bounding box center [499, 439] width 322 height 180
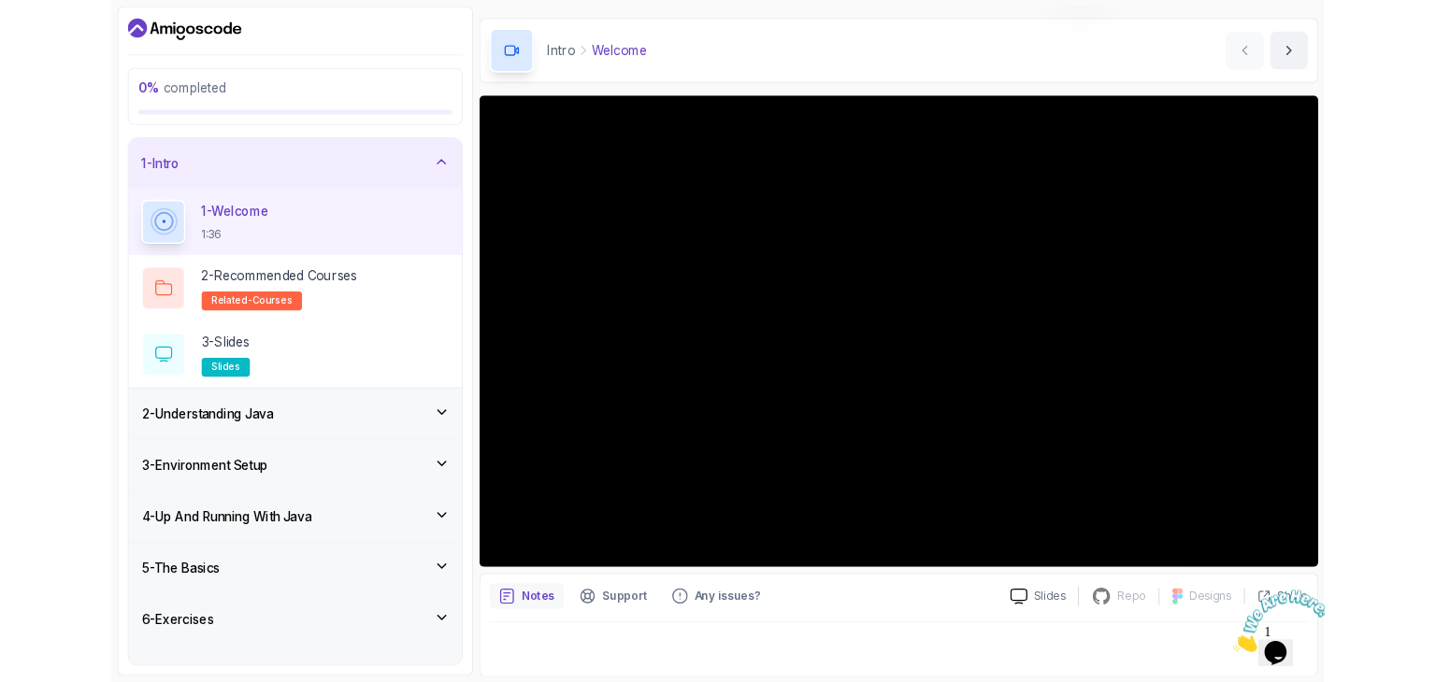
scroll to position [150, 0]
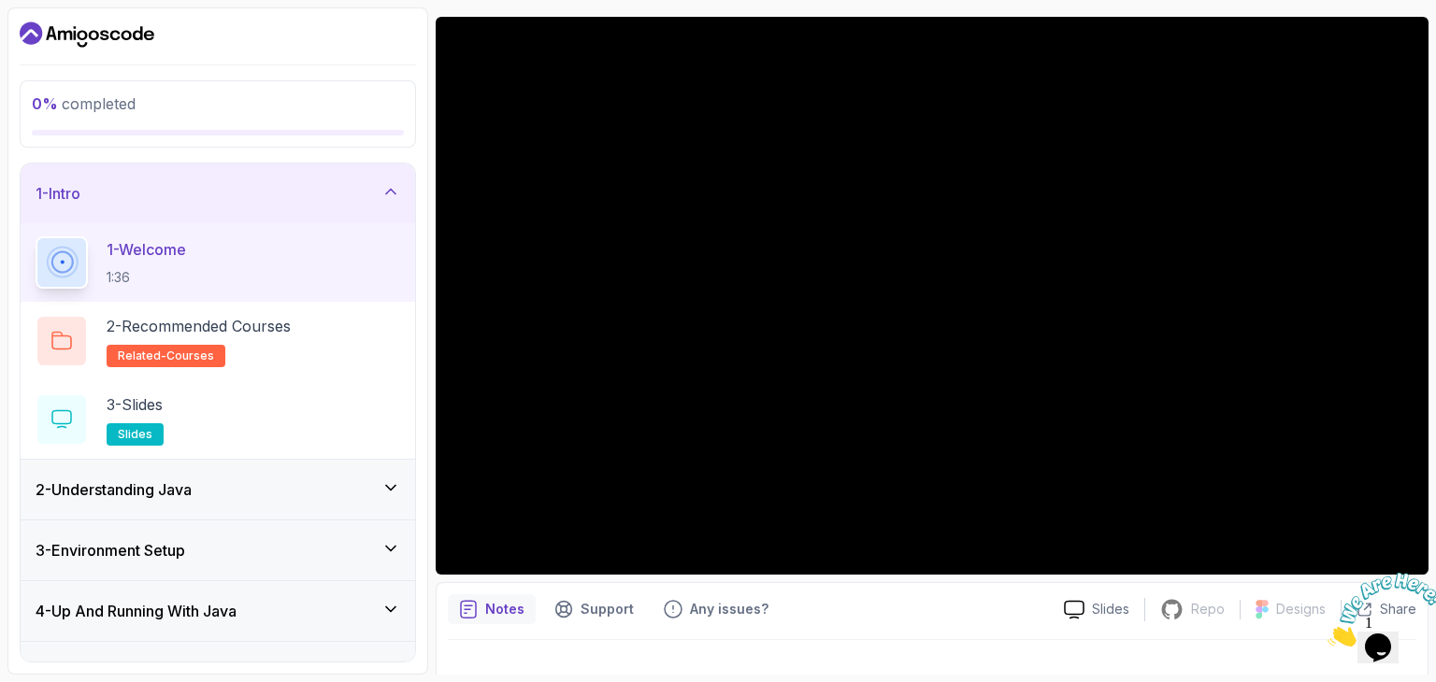
click at [933, 636] on div "Notes Support Any issues? Slides Repo Repository not available Designs Design n…" at bounding box center [932, 643] width 993 height 122
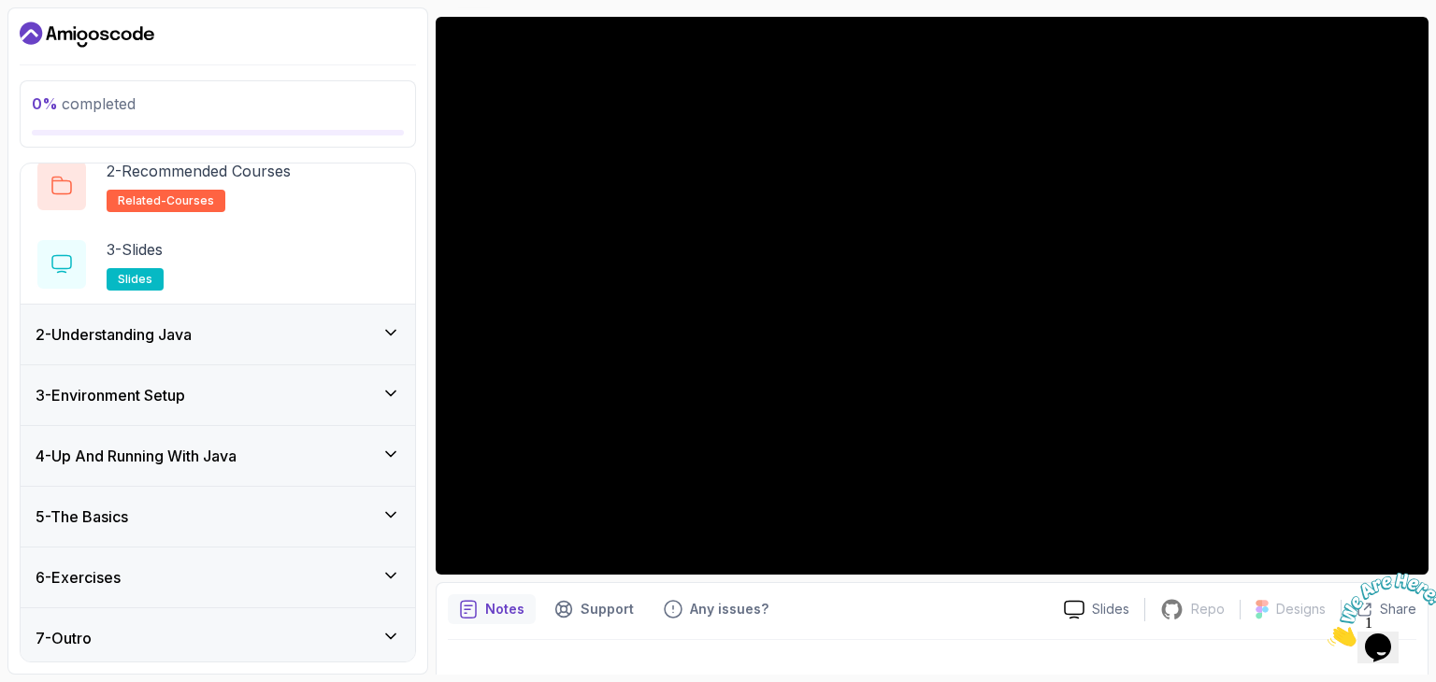
scroll to position [159, 0]
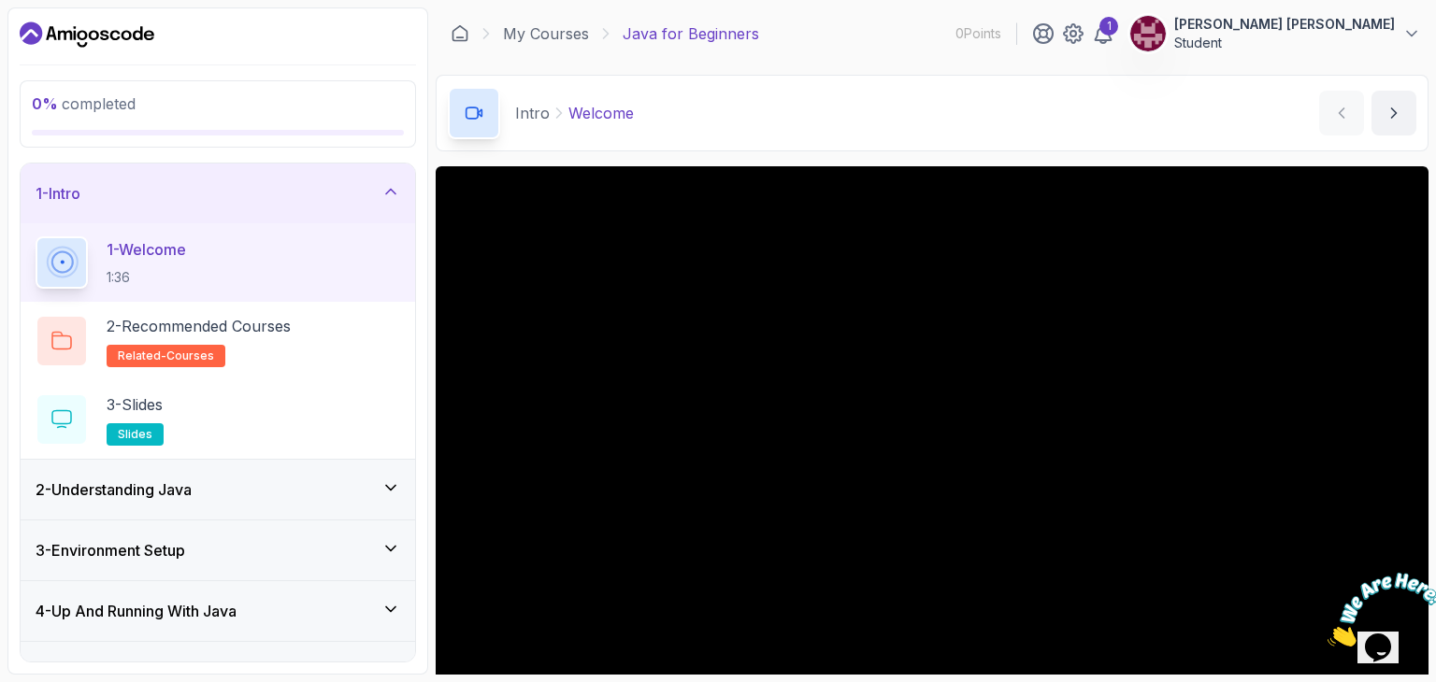
scroll to position [179, 0]
